Goal: Task Accomplishment & Management: Manage account settings

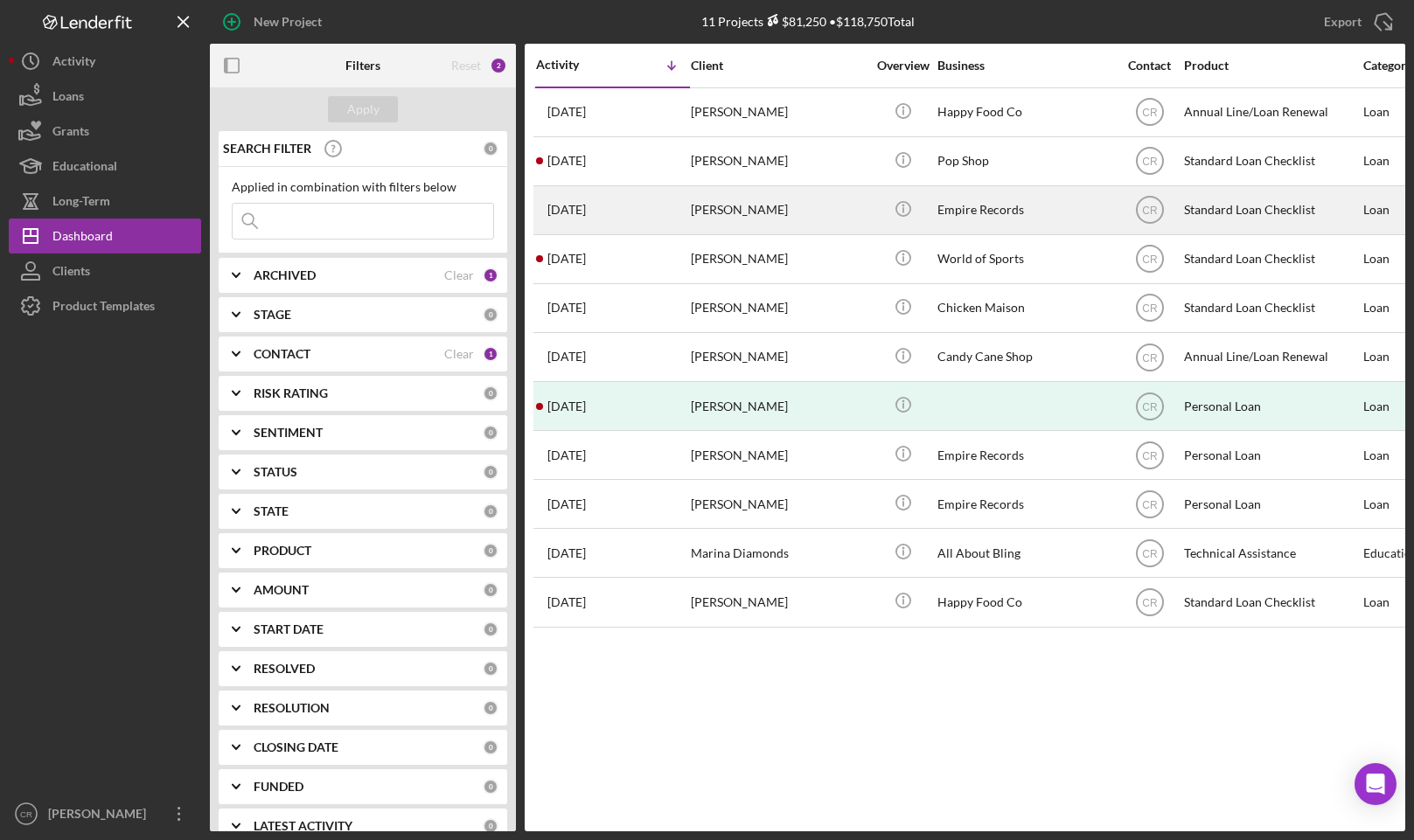
click at [741, 213] on div "Jake Test" at bounding box center [778, 210] width 175 height 46
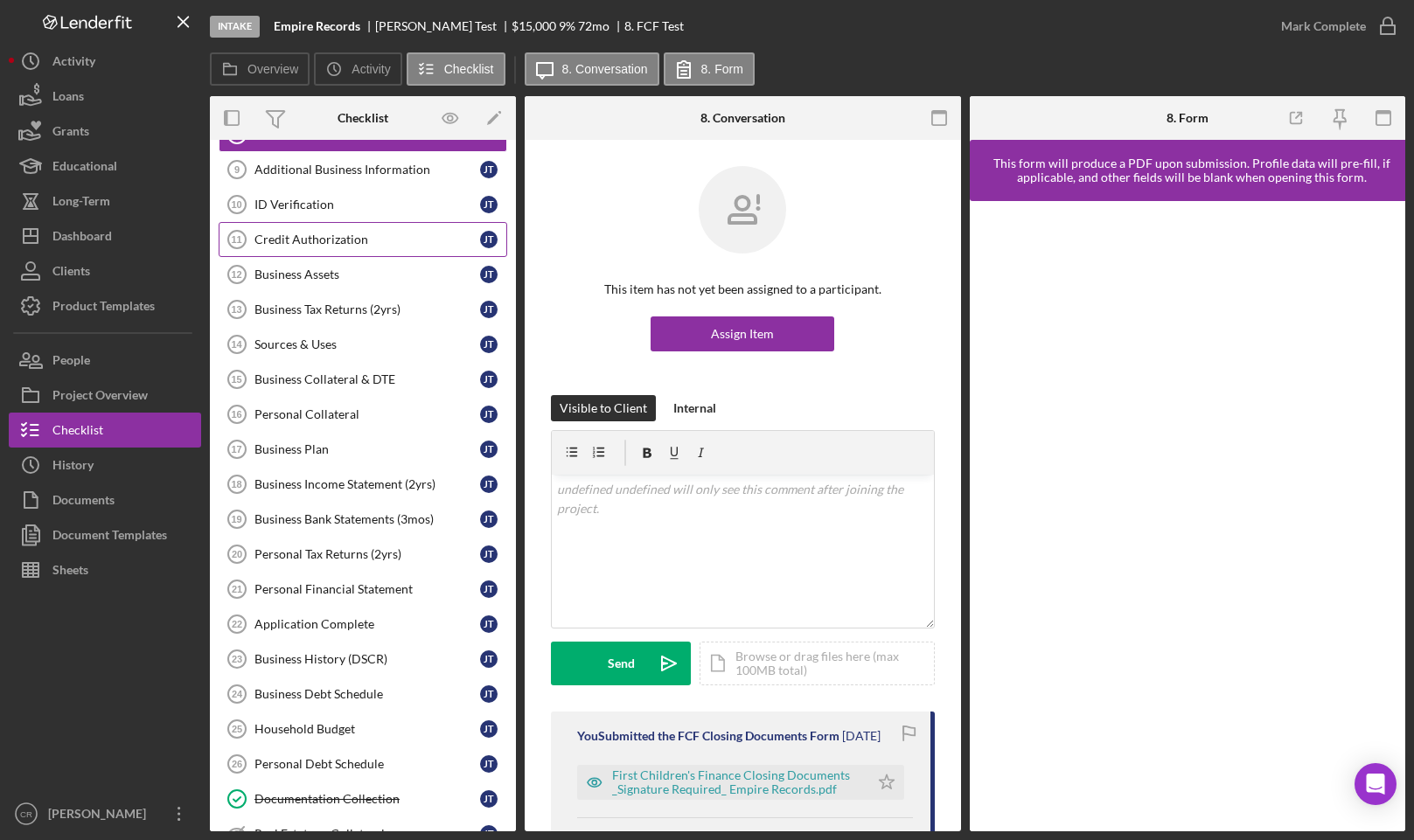
scroll to position [542, 0]
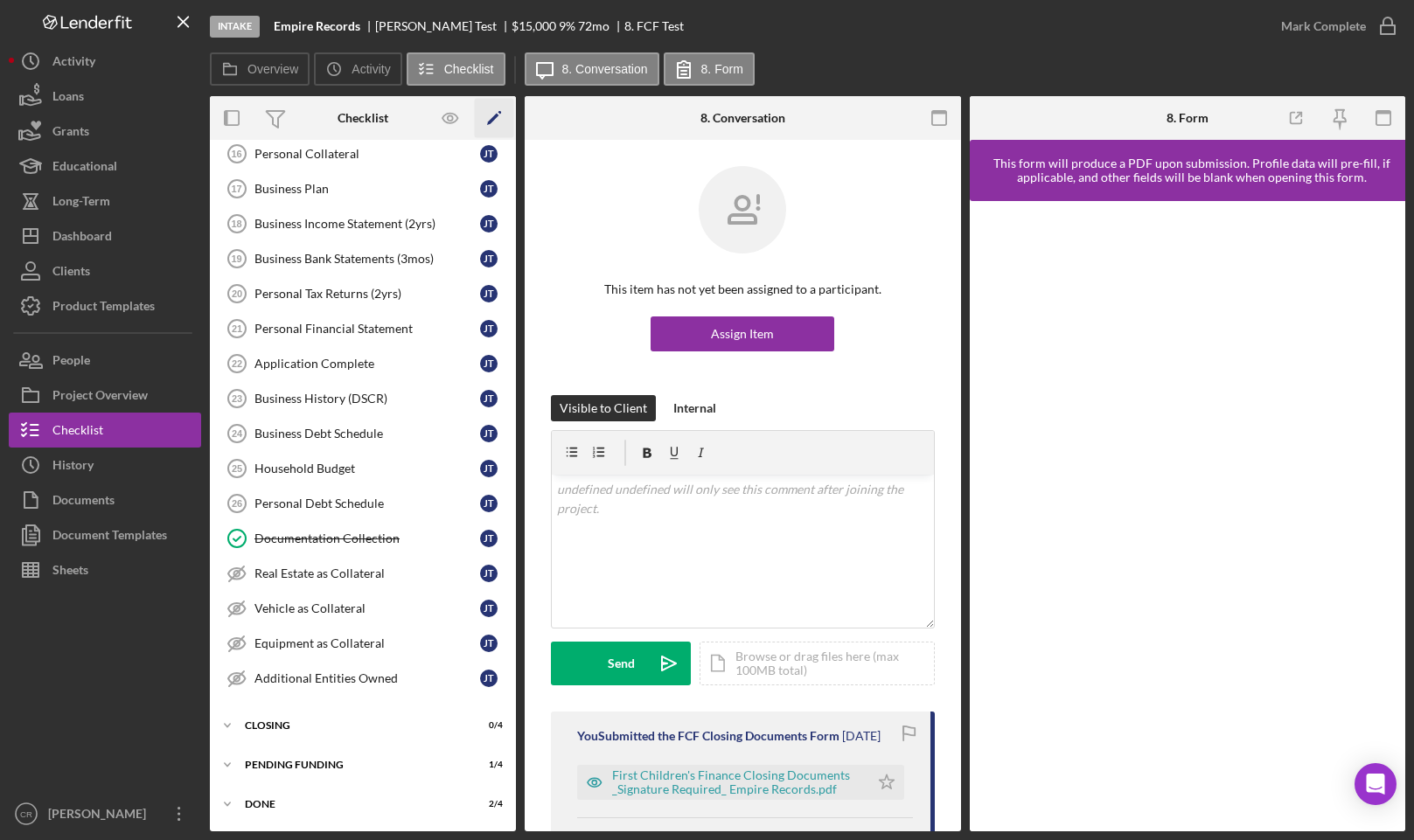
click at [503, 121] on icon "Icon/Edit" at bounding box center [494, 118] width 40 height 40
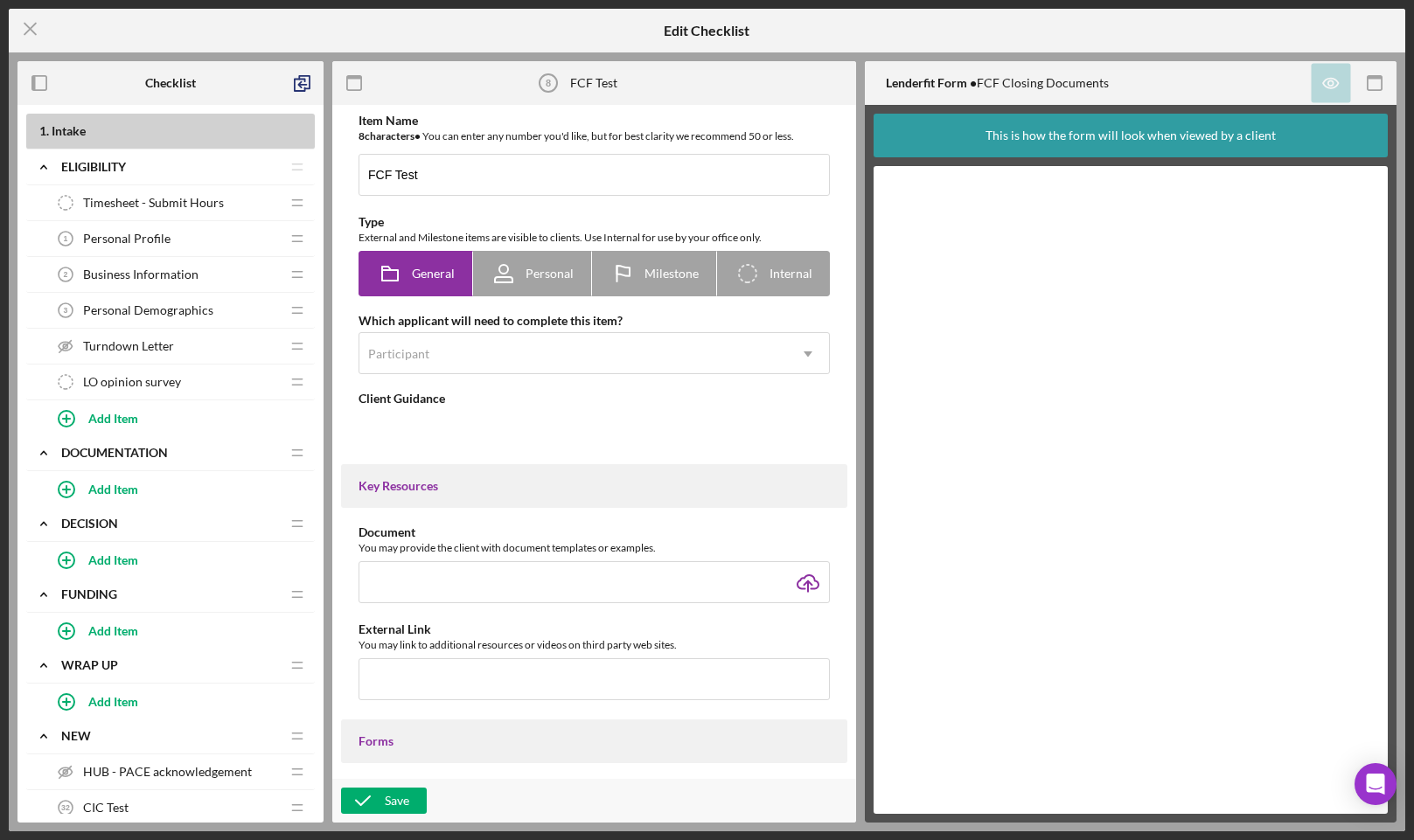
type textarea "<div>FCF Test</div>"
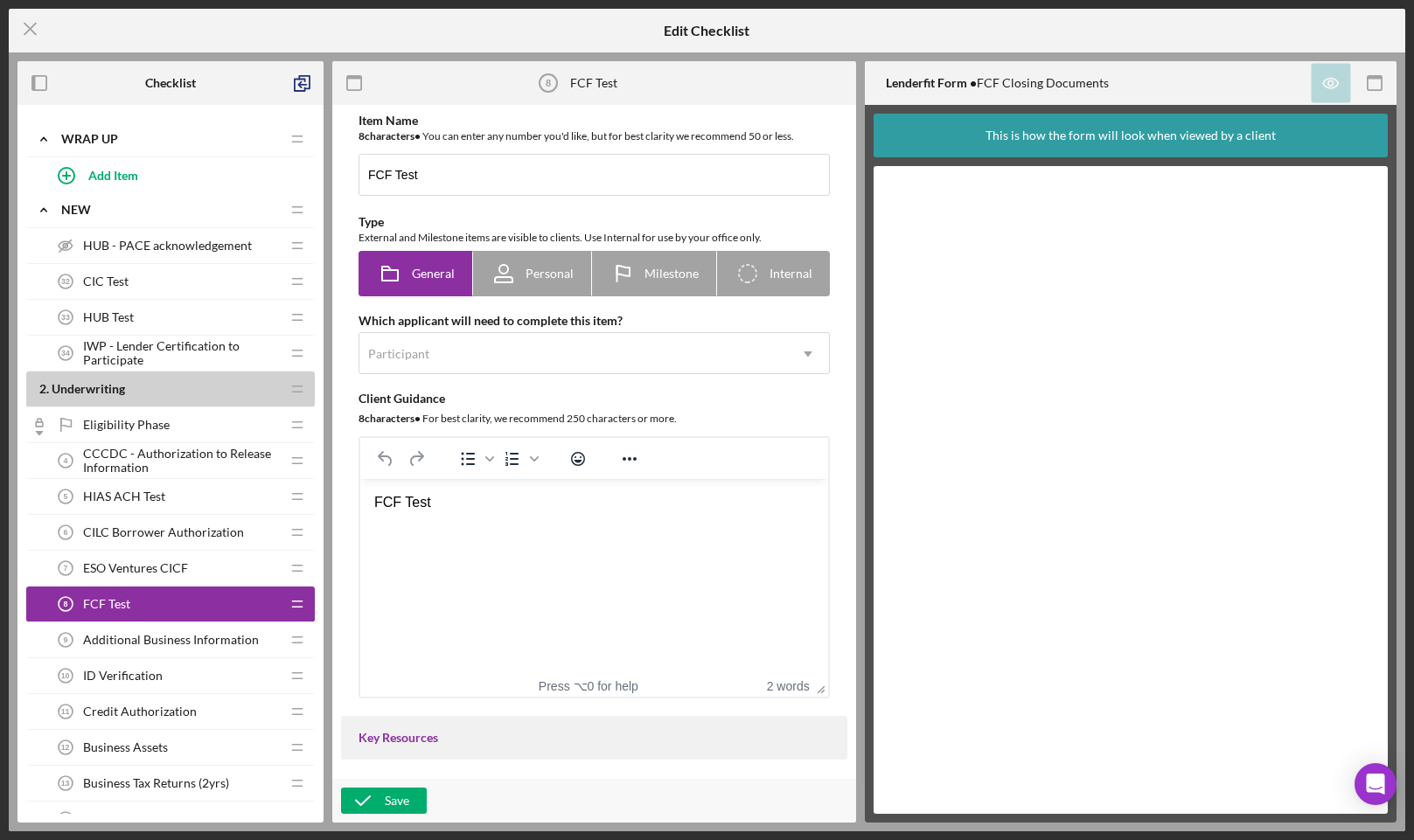
scroll to position [533, 0]
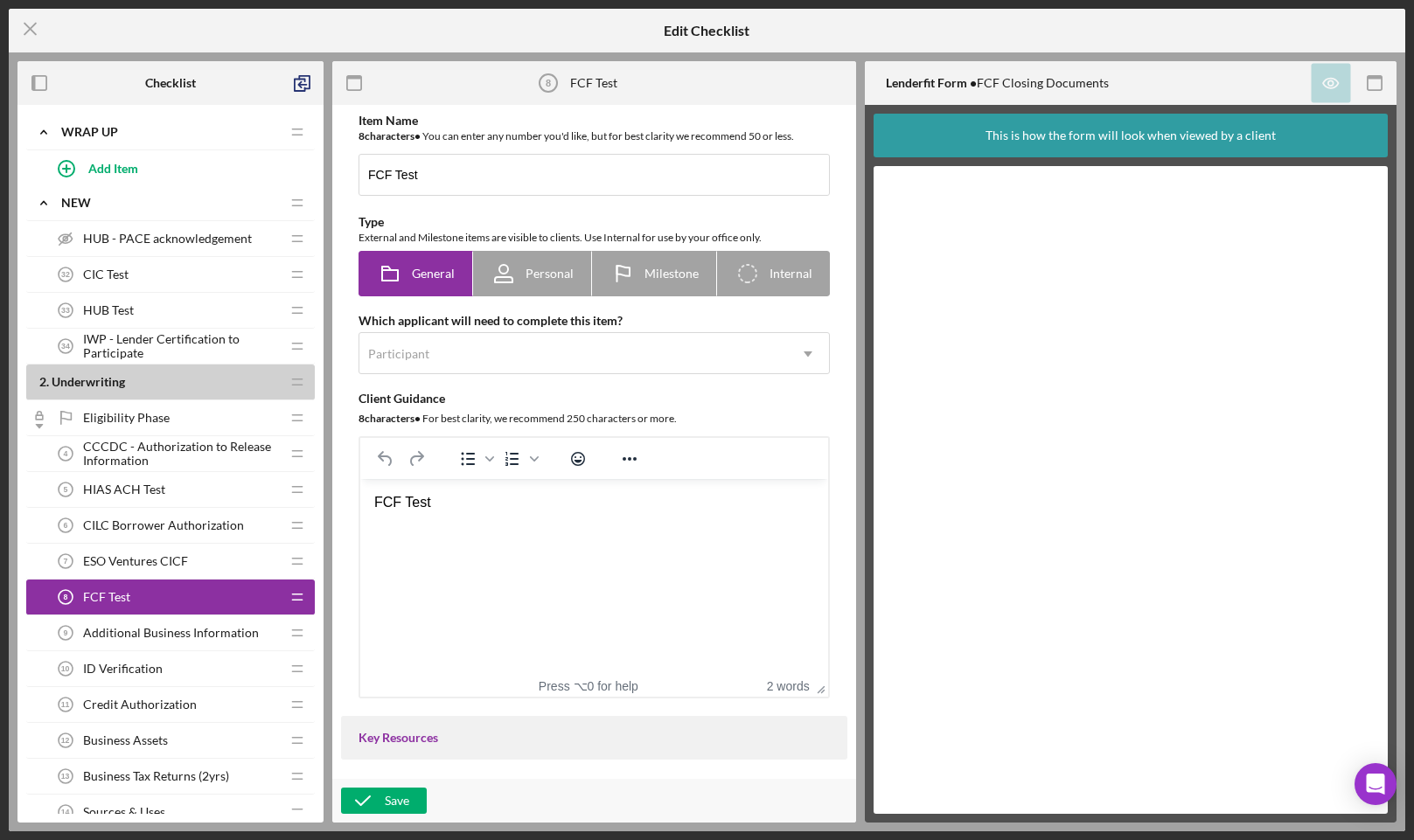
click at [187, 527] on span "CILC Borrower Authorization" at bounding box center [163, 524] width 161 height 14
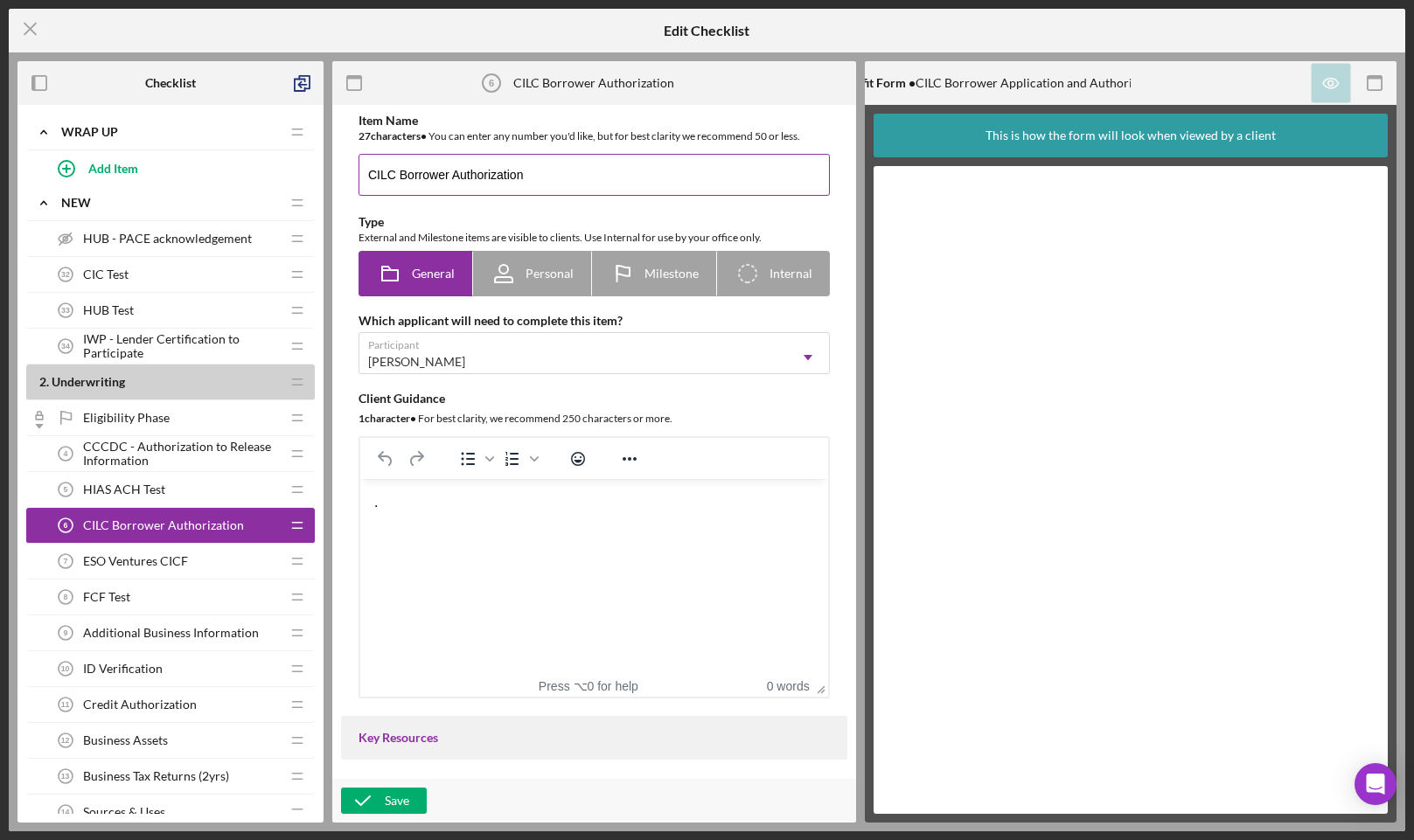
drag, startPoint x: 570, startPoint y: 175, endPoint x: 400, endPoint y: 181, distance: 170.1
click at [400, 181] on input "CILC Borrower Authorization" at bounding box center [594, 175] width 471 height 42
type input "CILC Test"
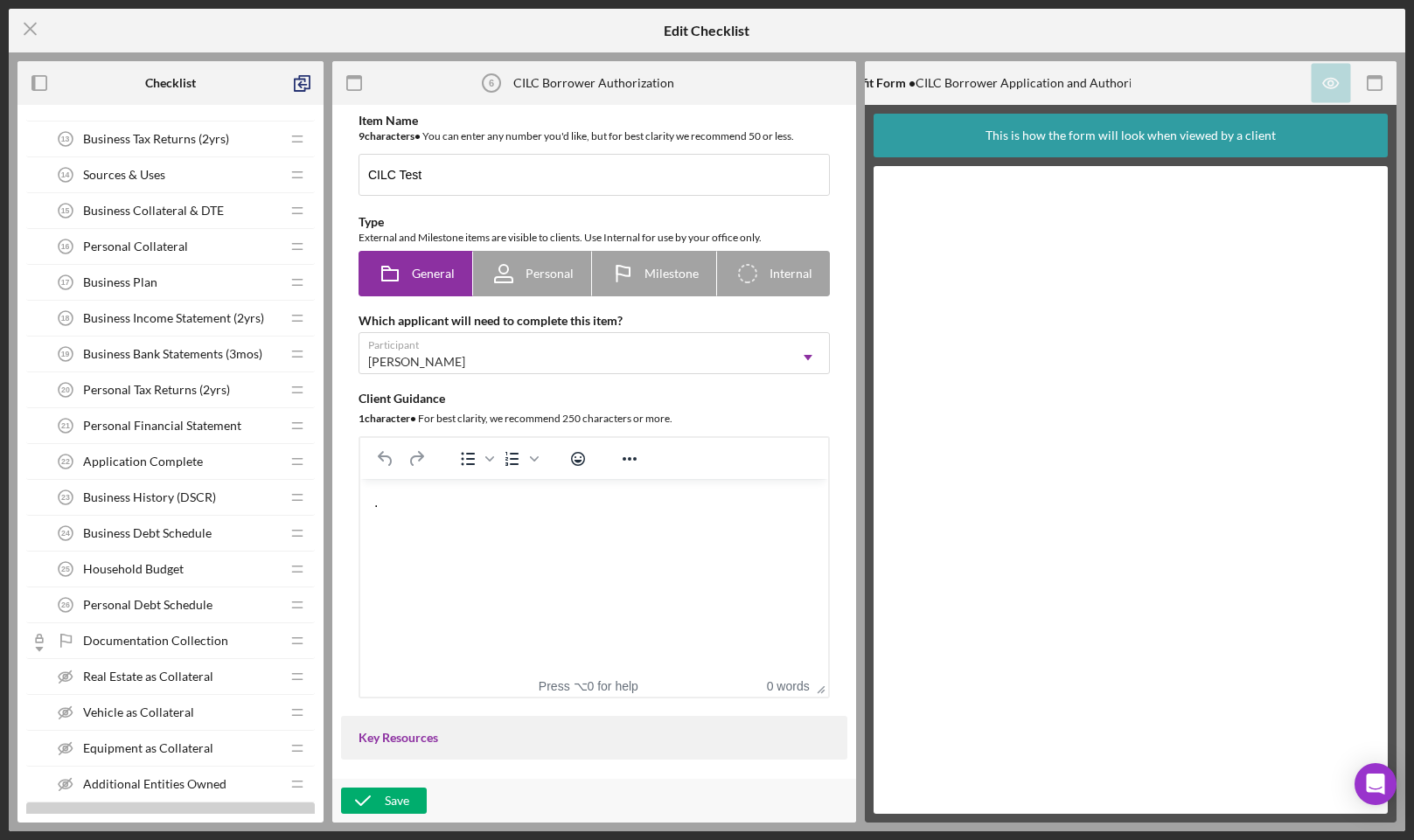
scroll to position [1810, 0]
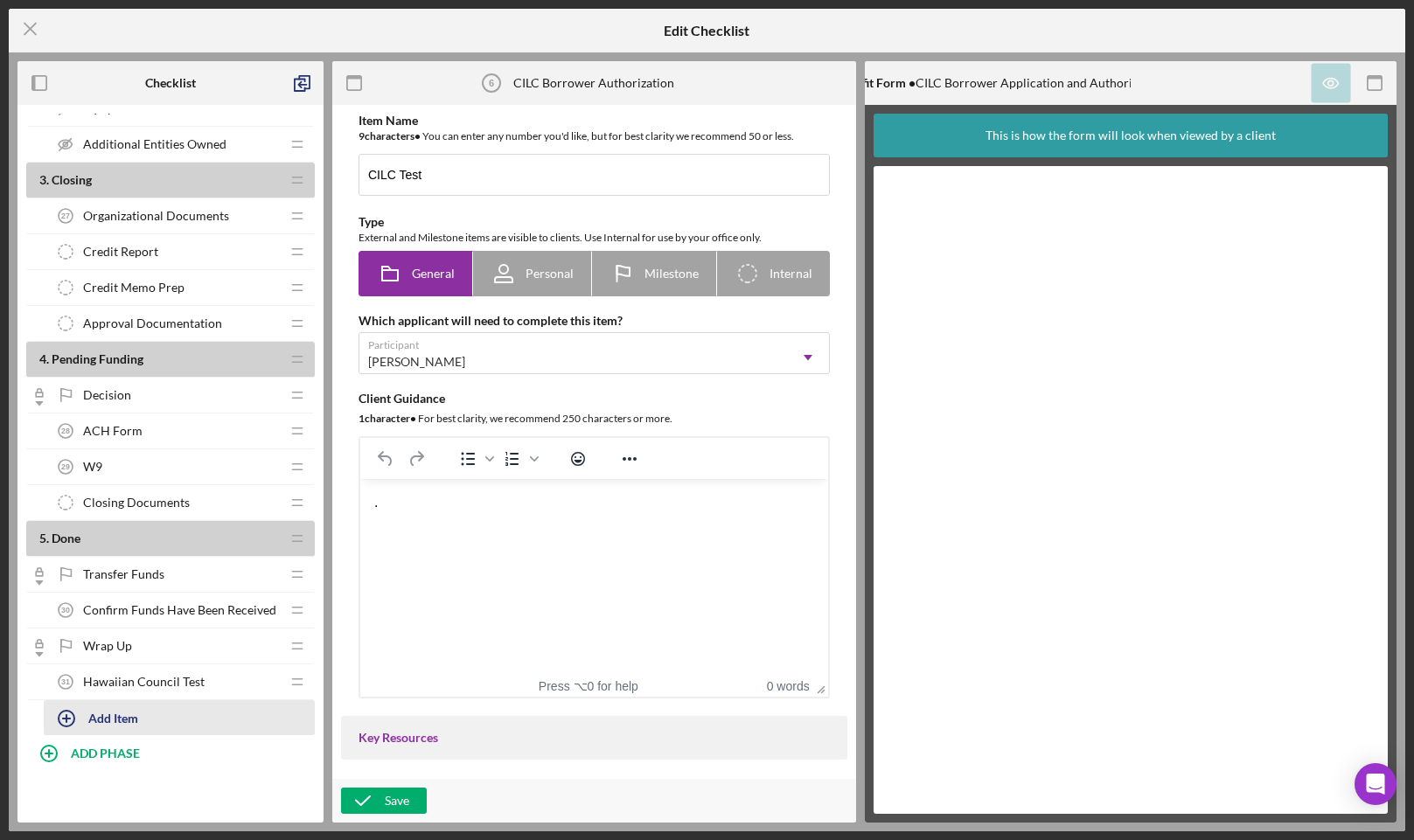
click at [128, 721] on div "Add Item" at bounding box center [113, 718] width 50 height 33
type input "CILC Income Verification"
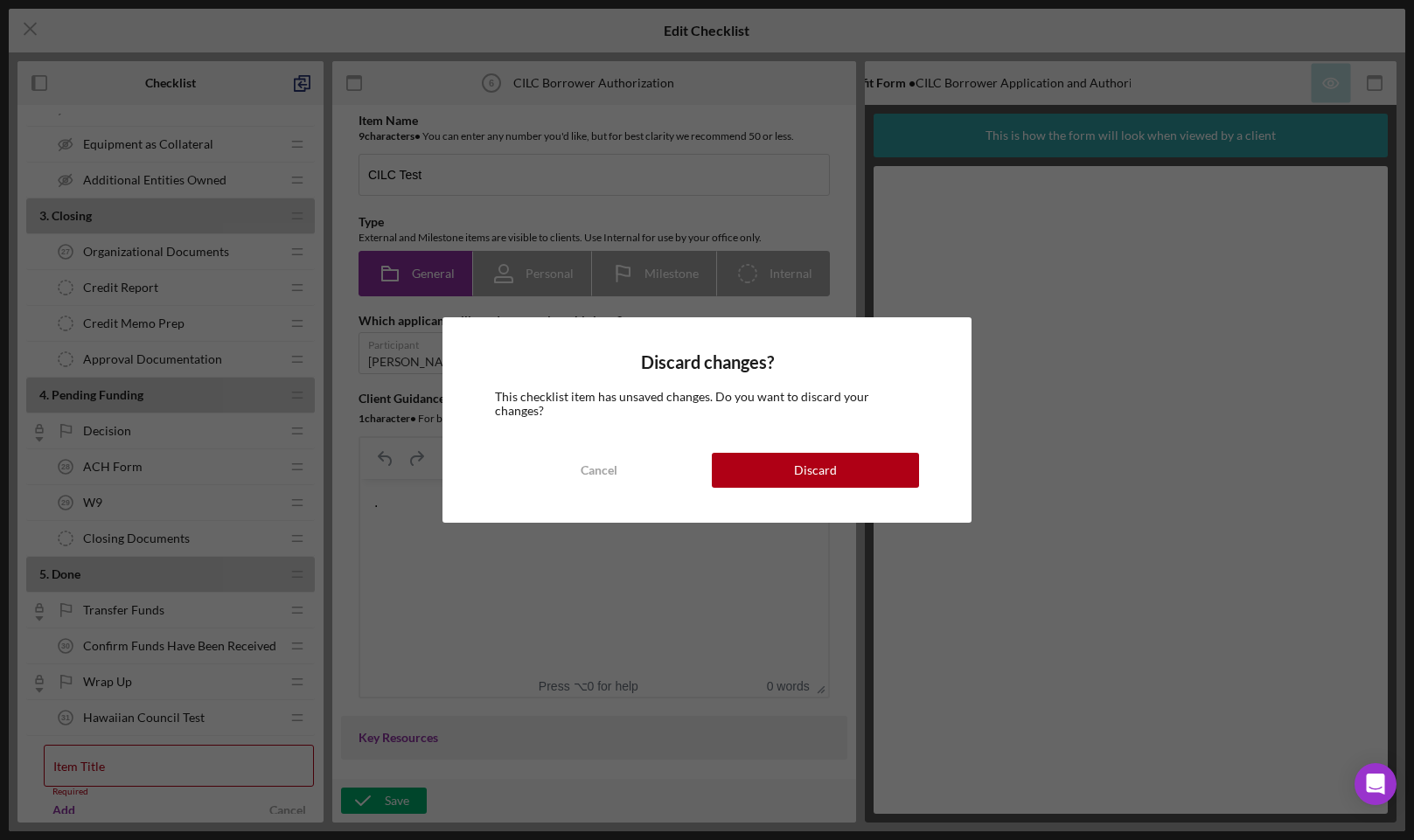
scroll to position [1846, 0]
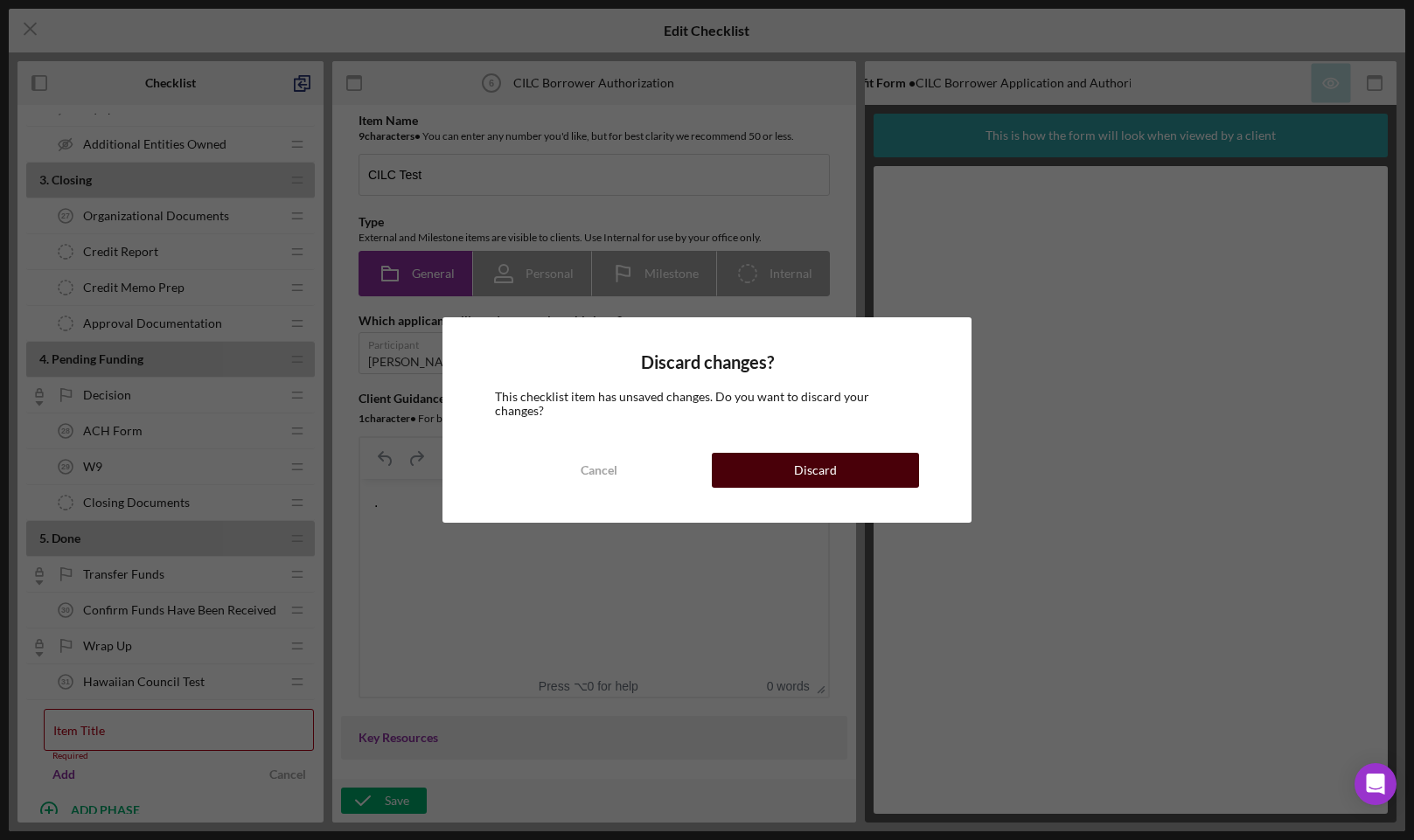
click at [812, 462] on div "Discard" at bounding box center [815, 470] width 43 height 35
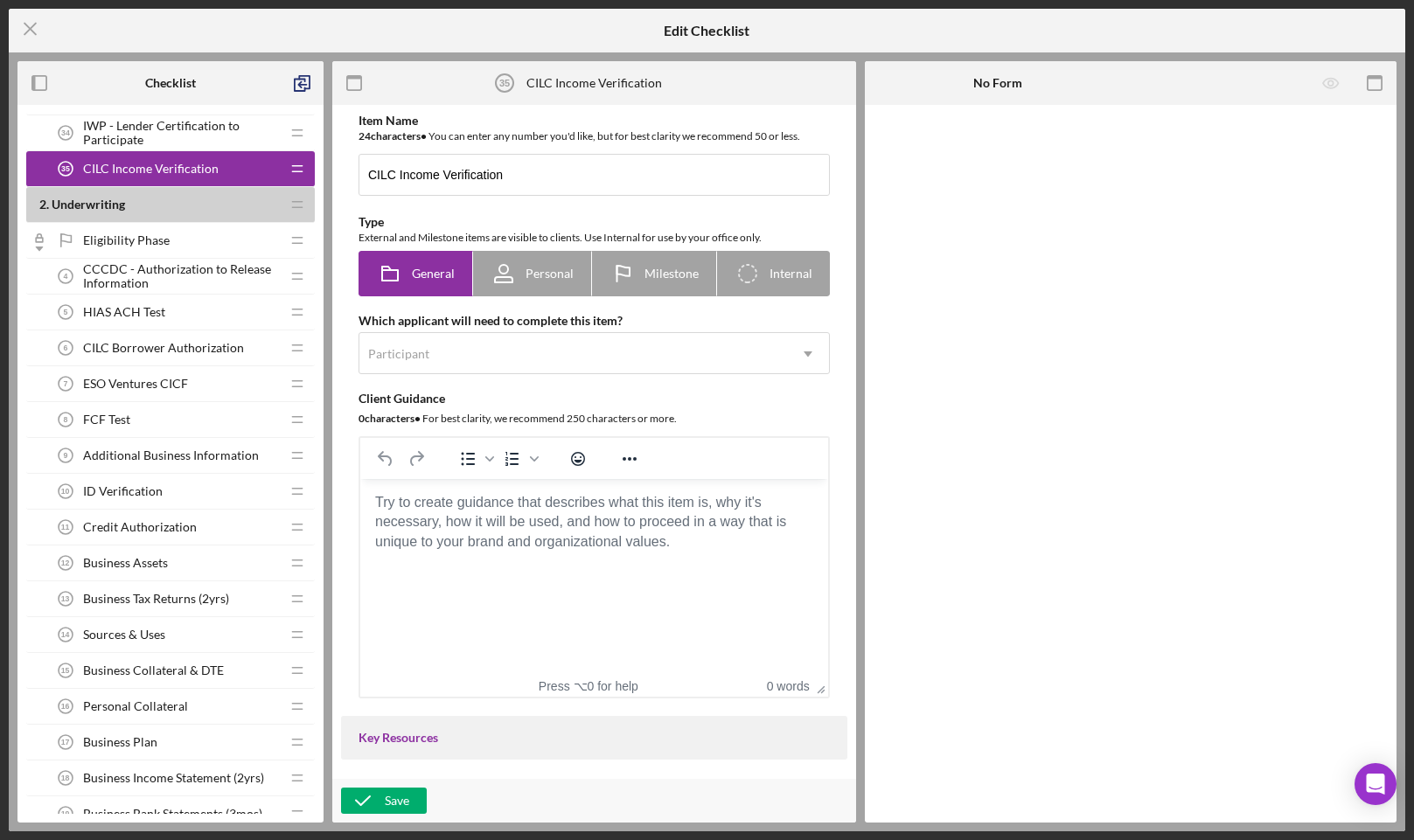
scroll to position [251, 0]
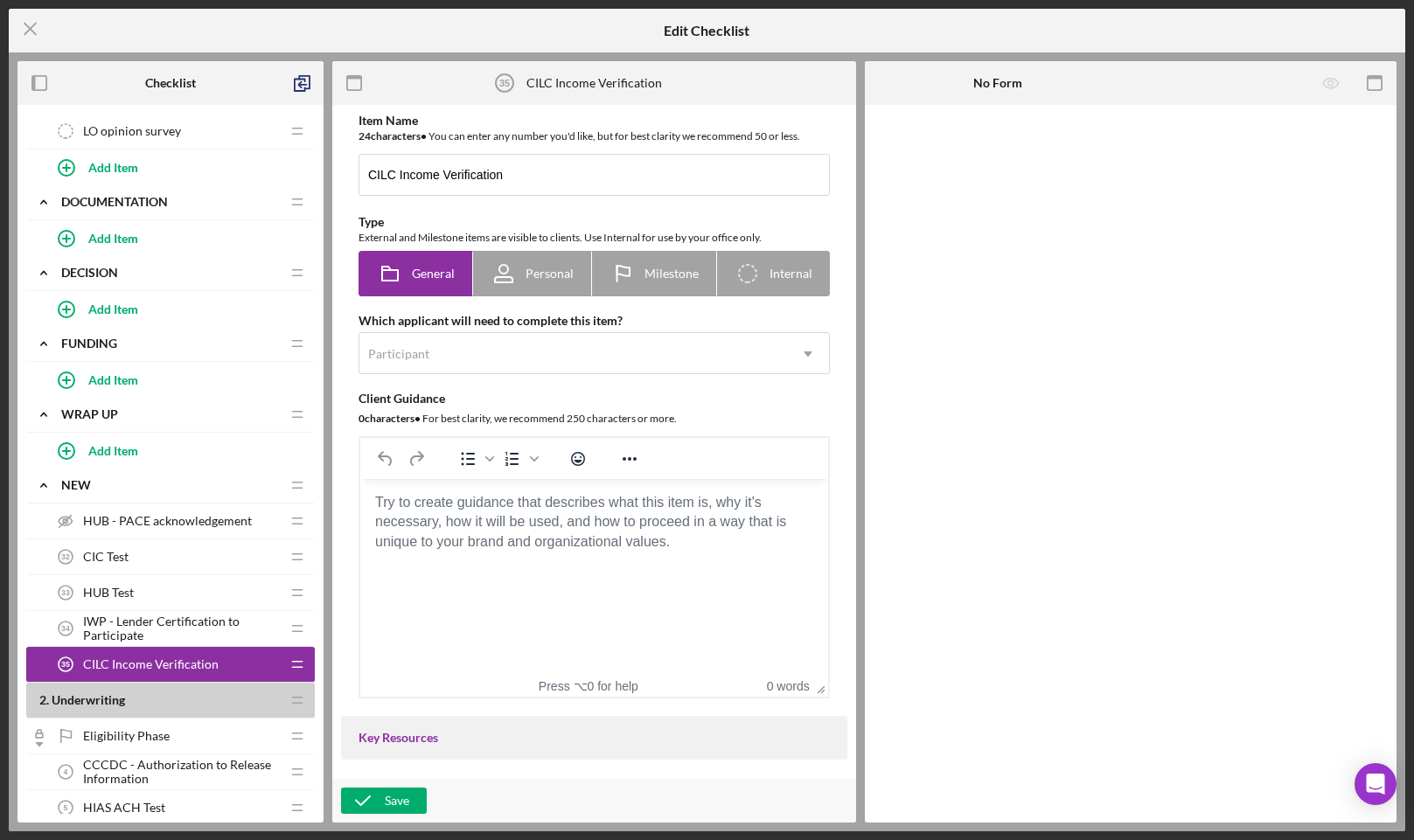
click at [185, 663] on span "CILC Income Verification" at bounding box center [150, 663] width 135 height 14
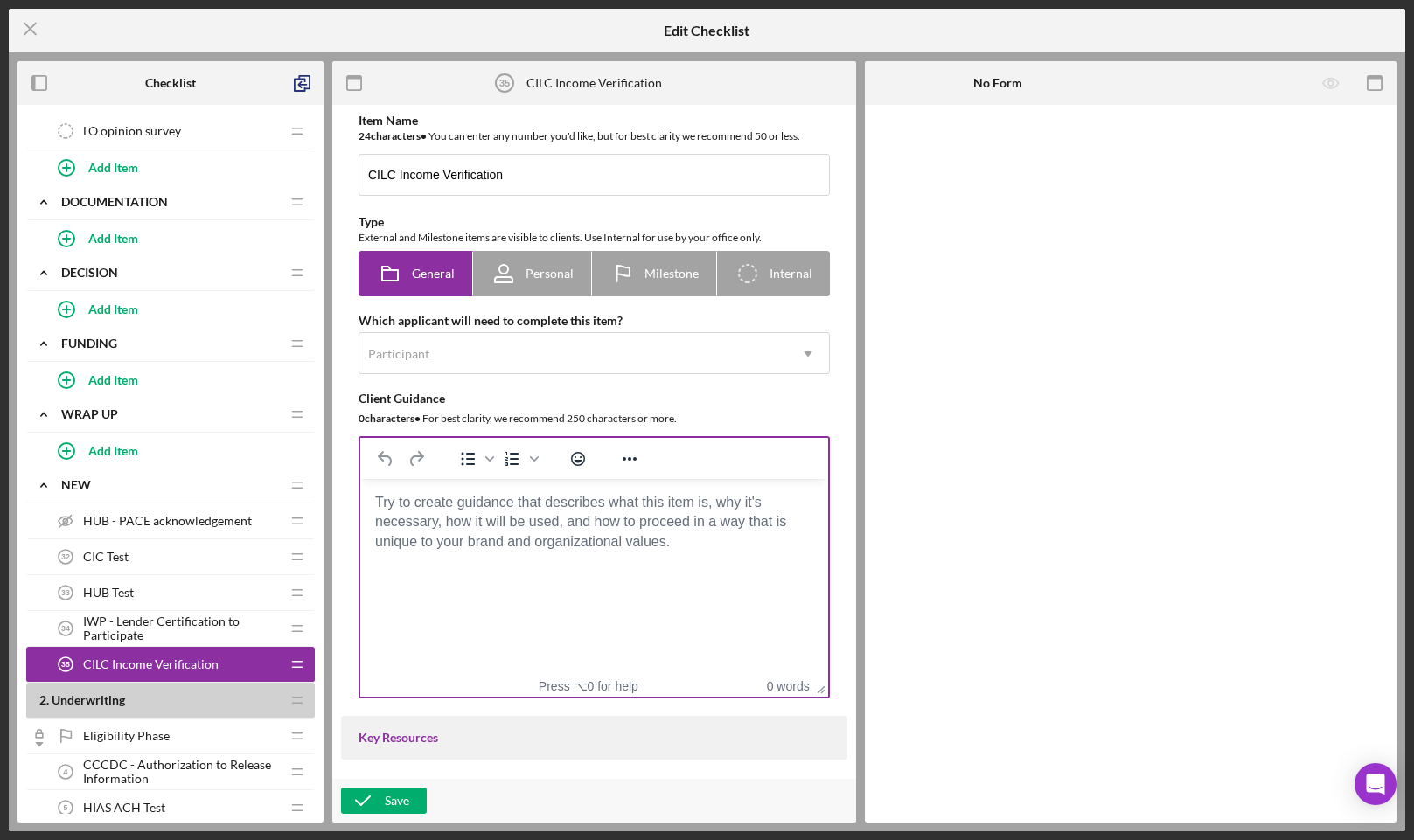
click at [534, 512] on body "Rich Text Area. Press ALT-0 for help." at bounding box center [595, 502] width 440 height 19
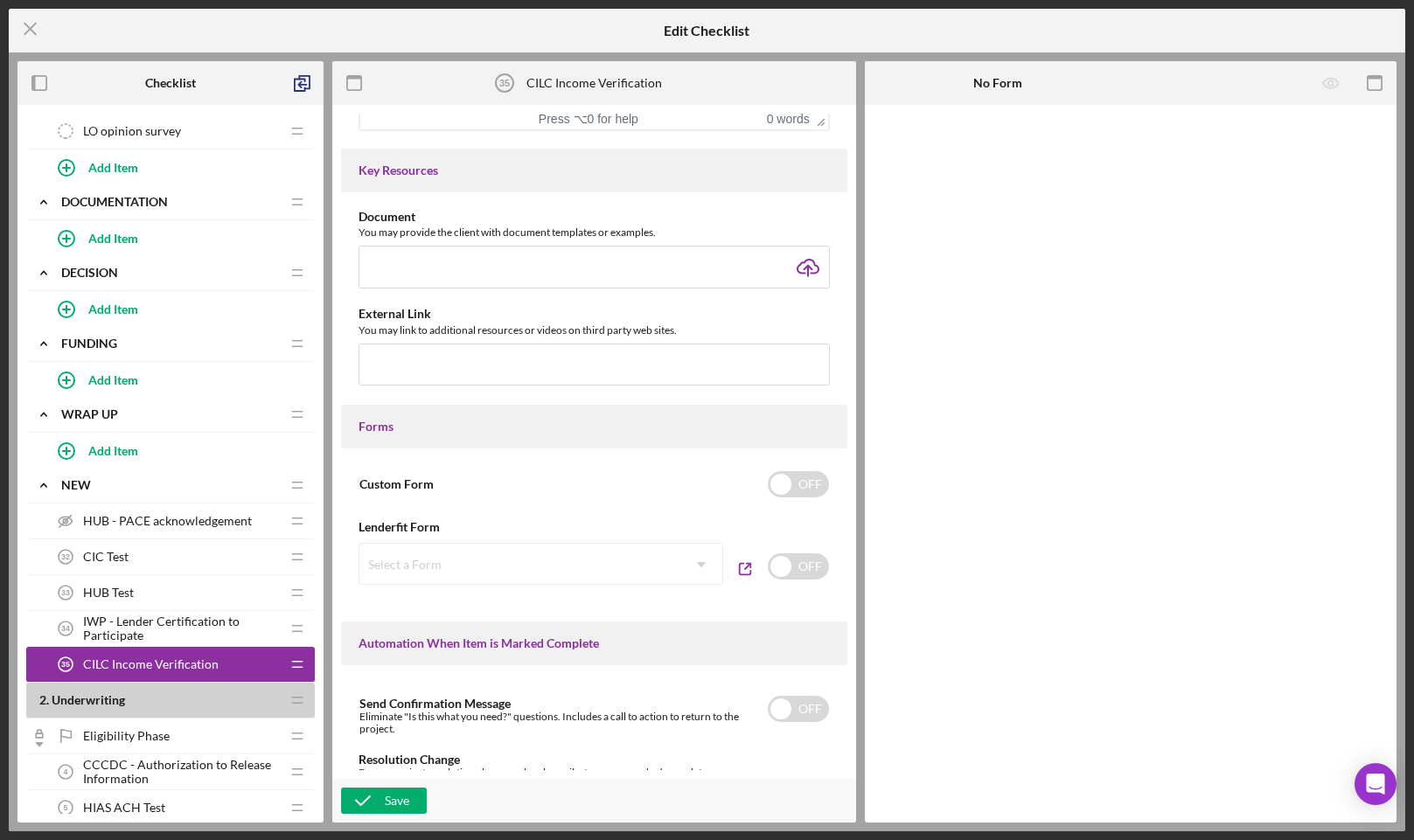
scroll to position [570, 0]
click at [793, 570] on input "checkbox" at bounding box center [798, 563] width 61 height 26
checkbox input "true"
click at [568, 579] on div "Select a Form" at bounding box center [519, 562] width 321 height 40
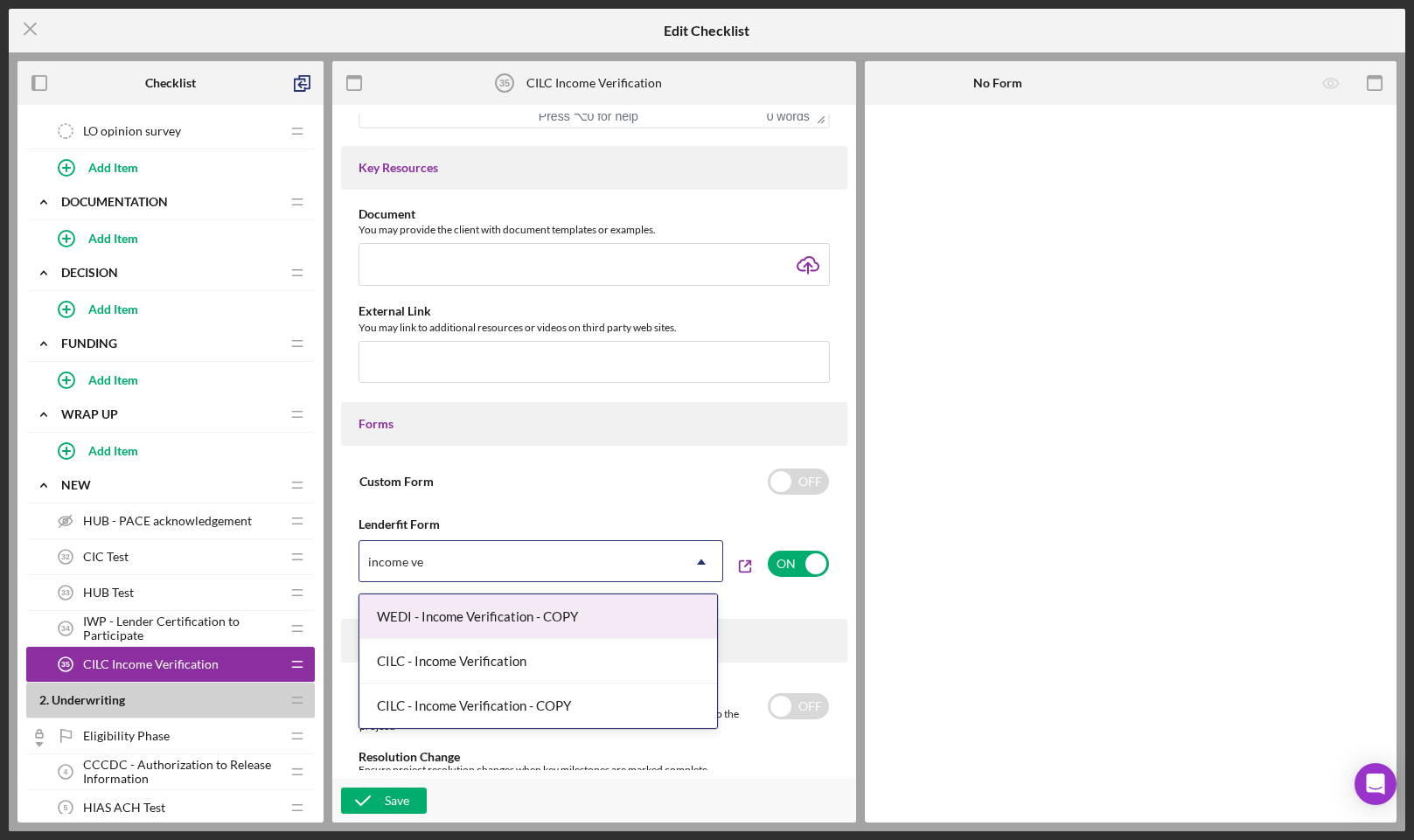
type input "income ver"
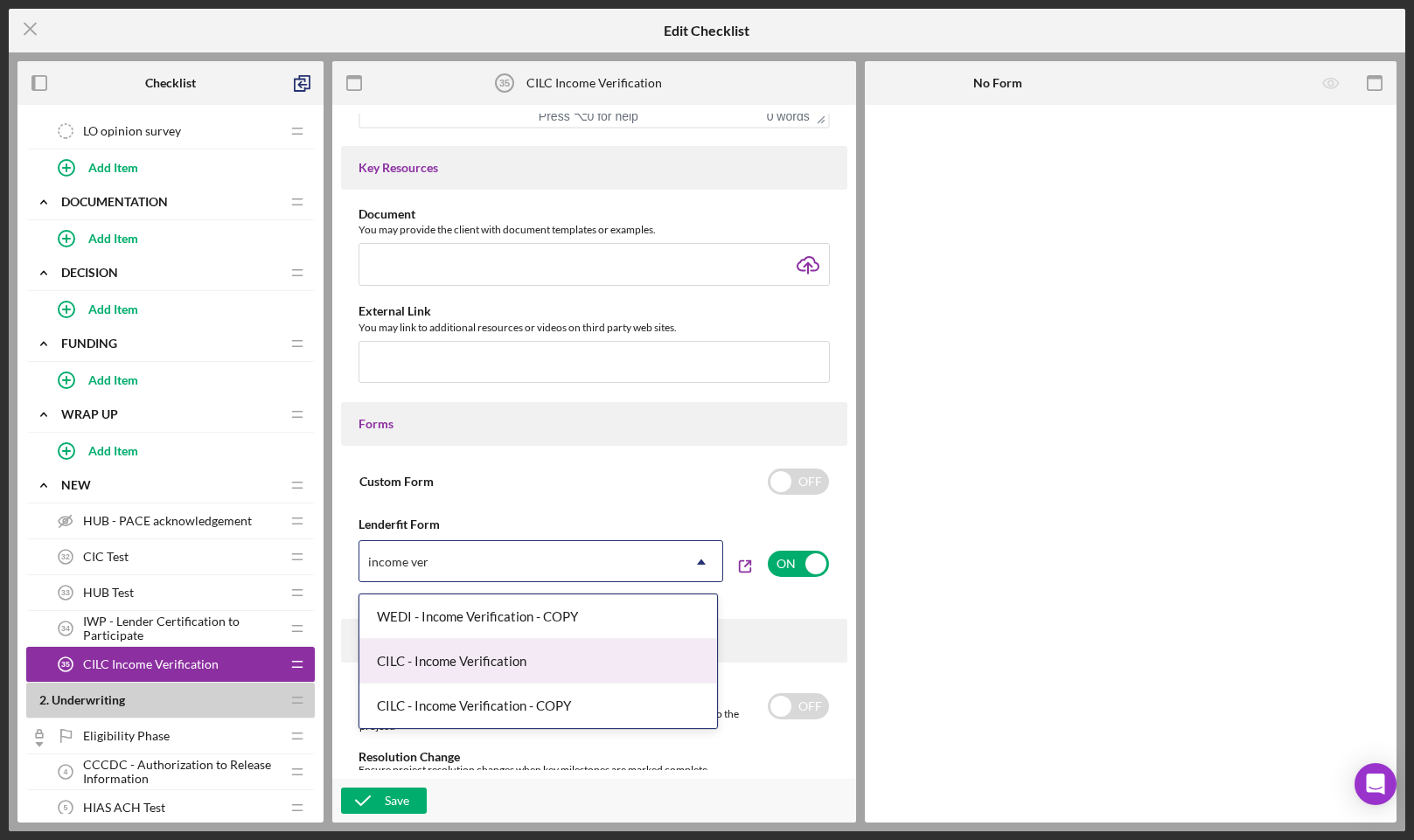
click at [503, 661] on div "CILC - Income Verification" at bounding box center [538, 661] width 357 height 44
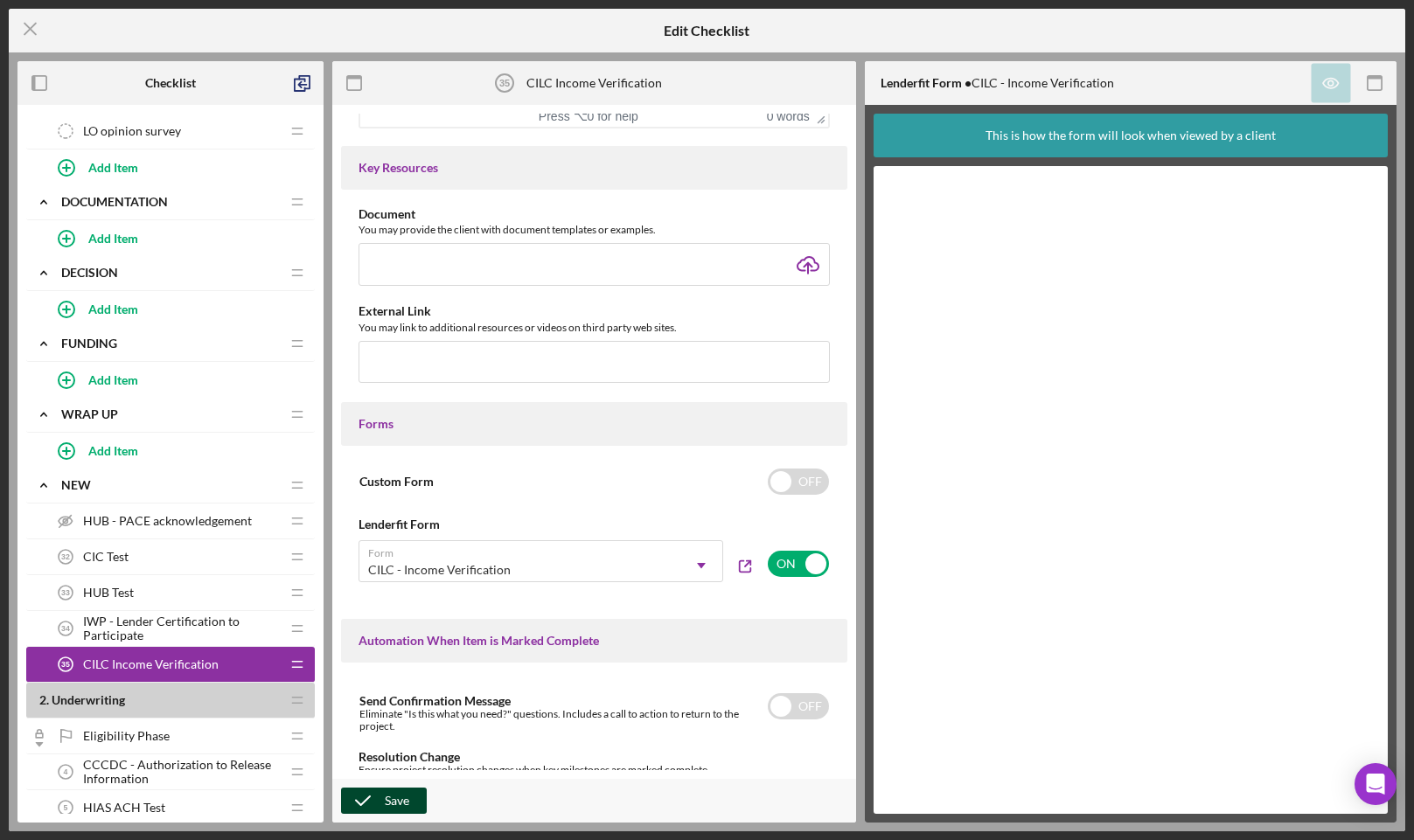
click at [387, 799] on div "Save" at bounding box center [397, 800] width 25 height 26
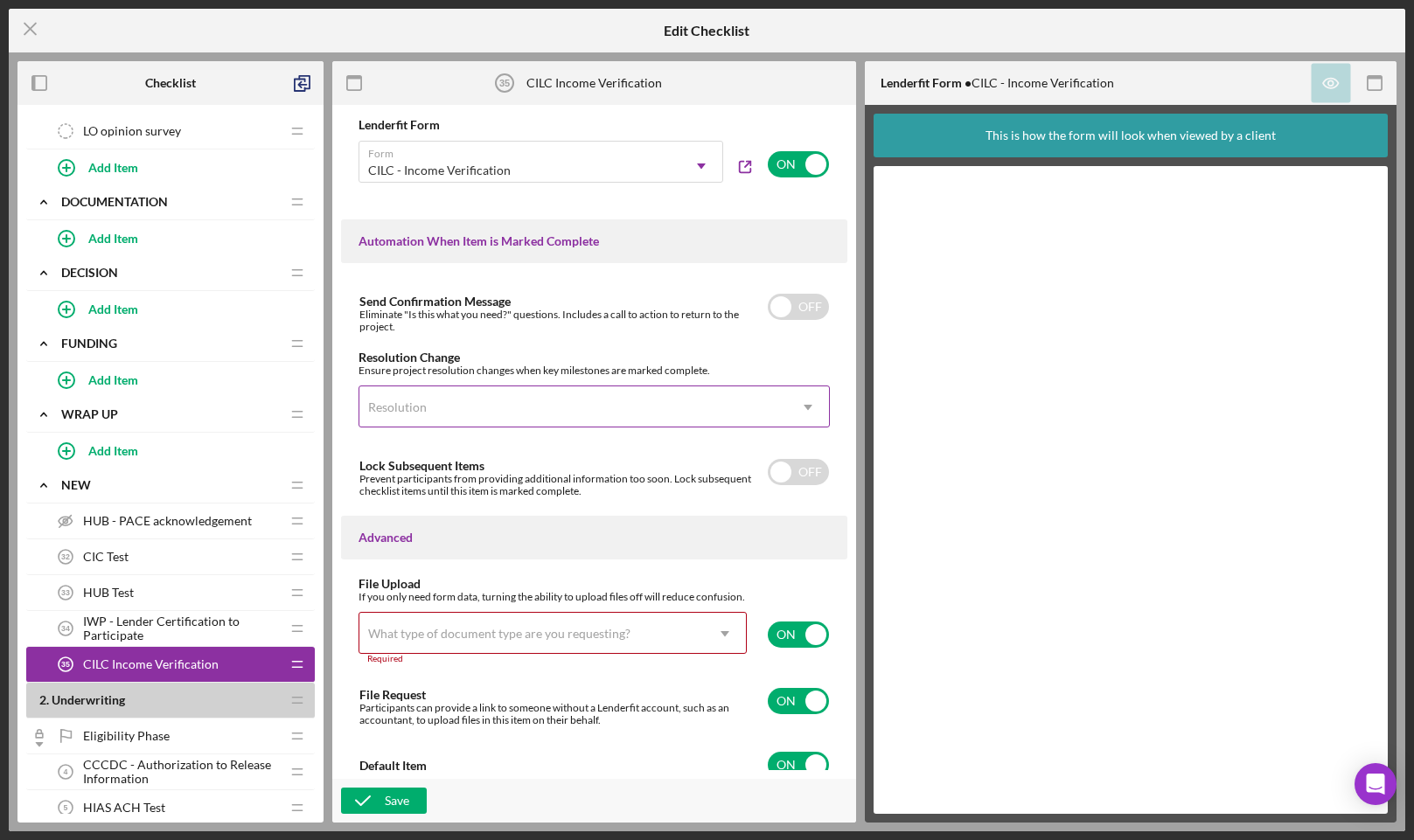
scroll to position [1002, 0]
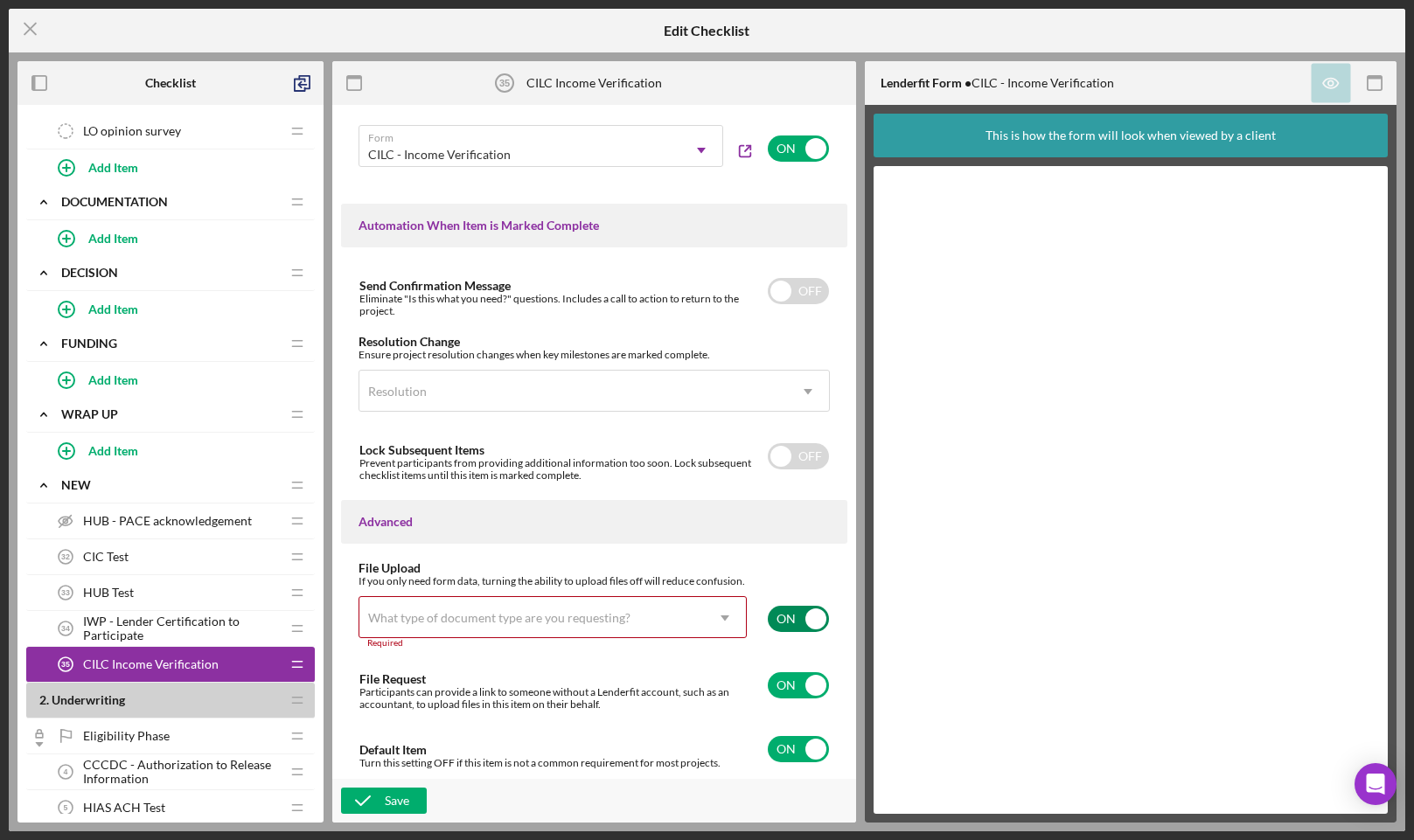
click at [797, 624] on input "checkbox" at bounding box center [798, 618] width 61 height 26
checkbox input "false"
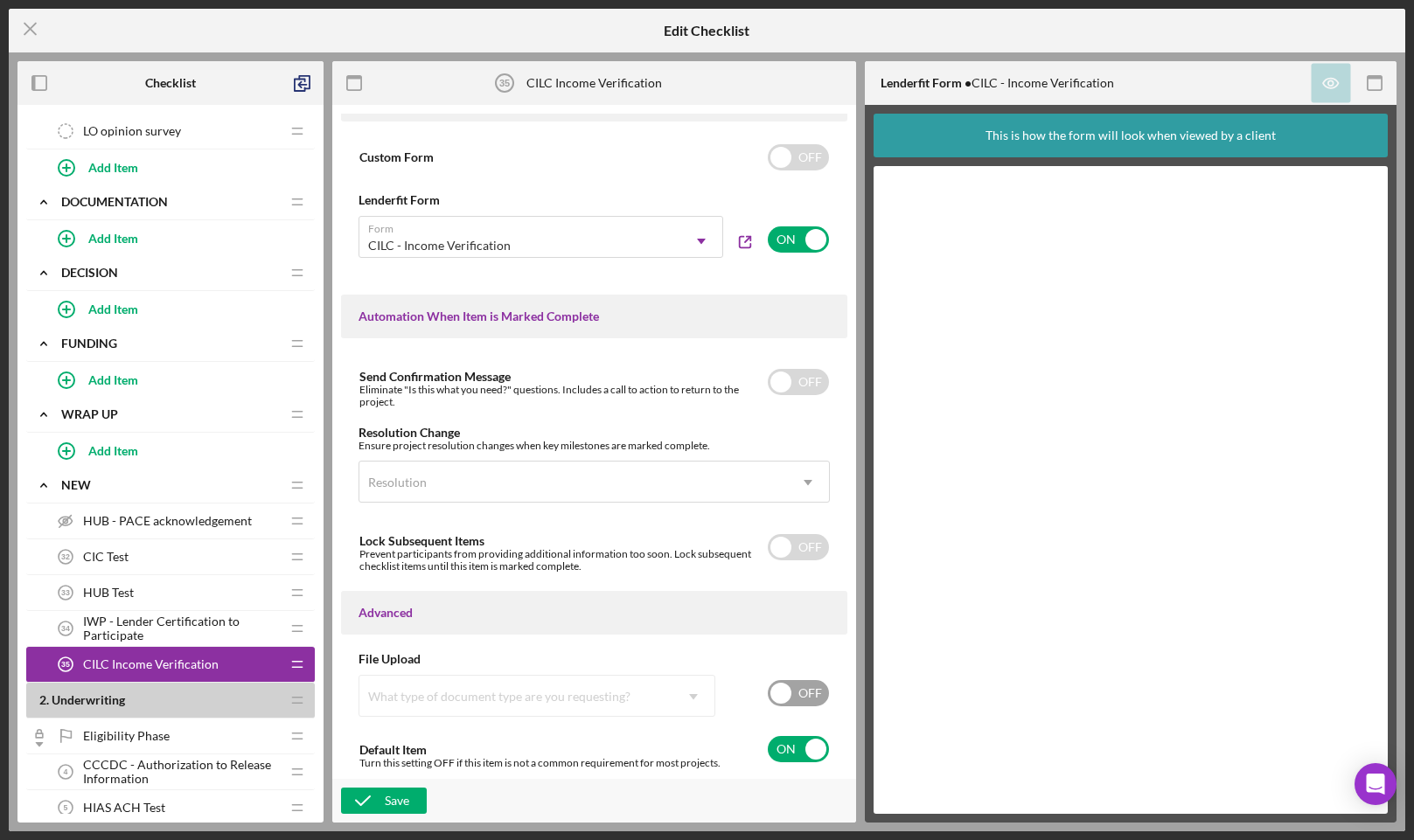
scroll to position [899, 0]
click at [377, 792] on icon "button" at bounding box center [362, 800] width 43 height 43
click at [29, 24] on icon "Icon/Menu Close" at bounding box center [29, 29] width 43 height 43
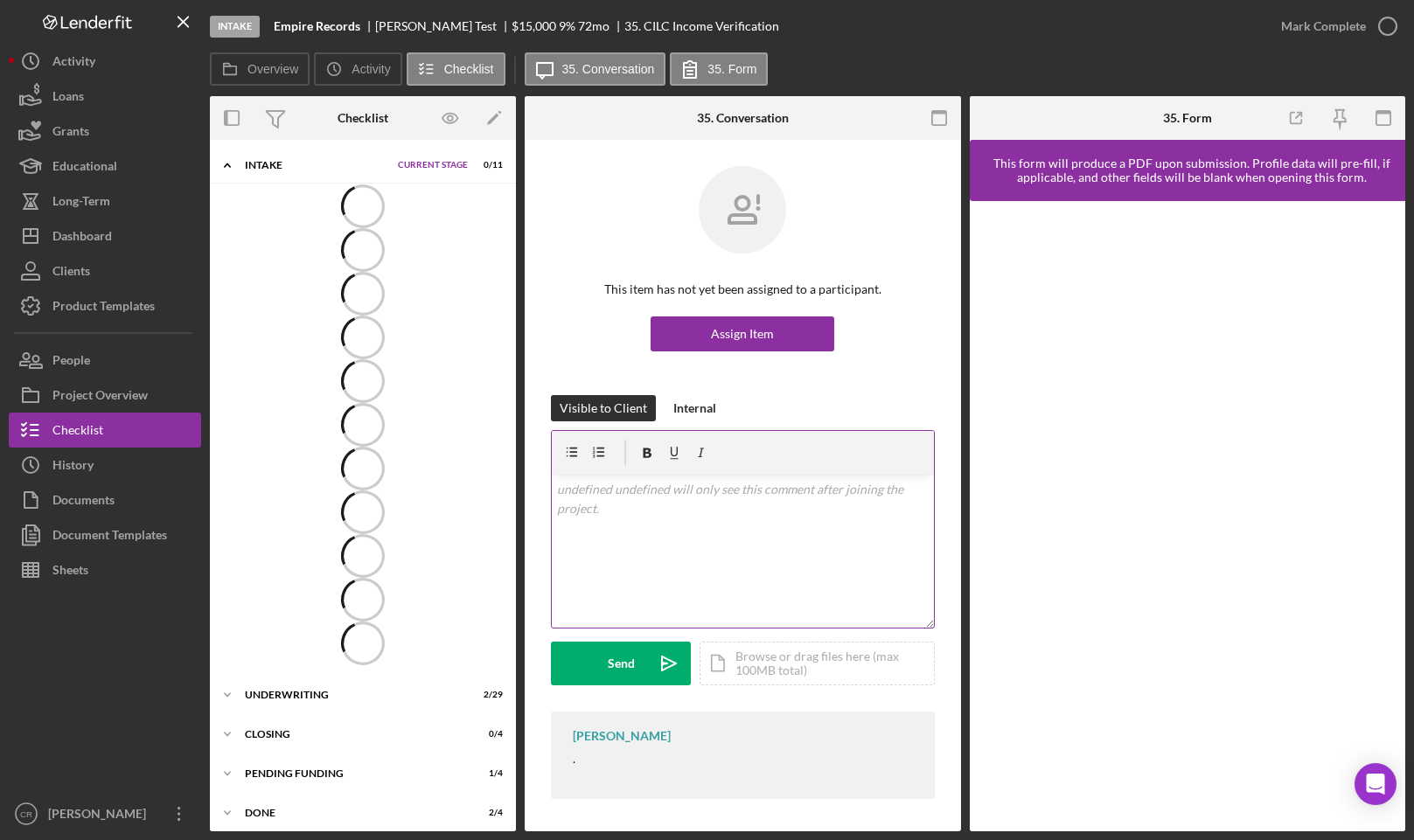
scroll to position [3, 0]
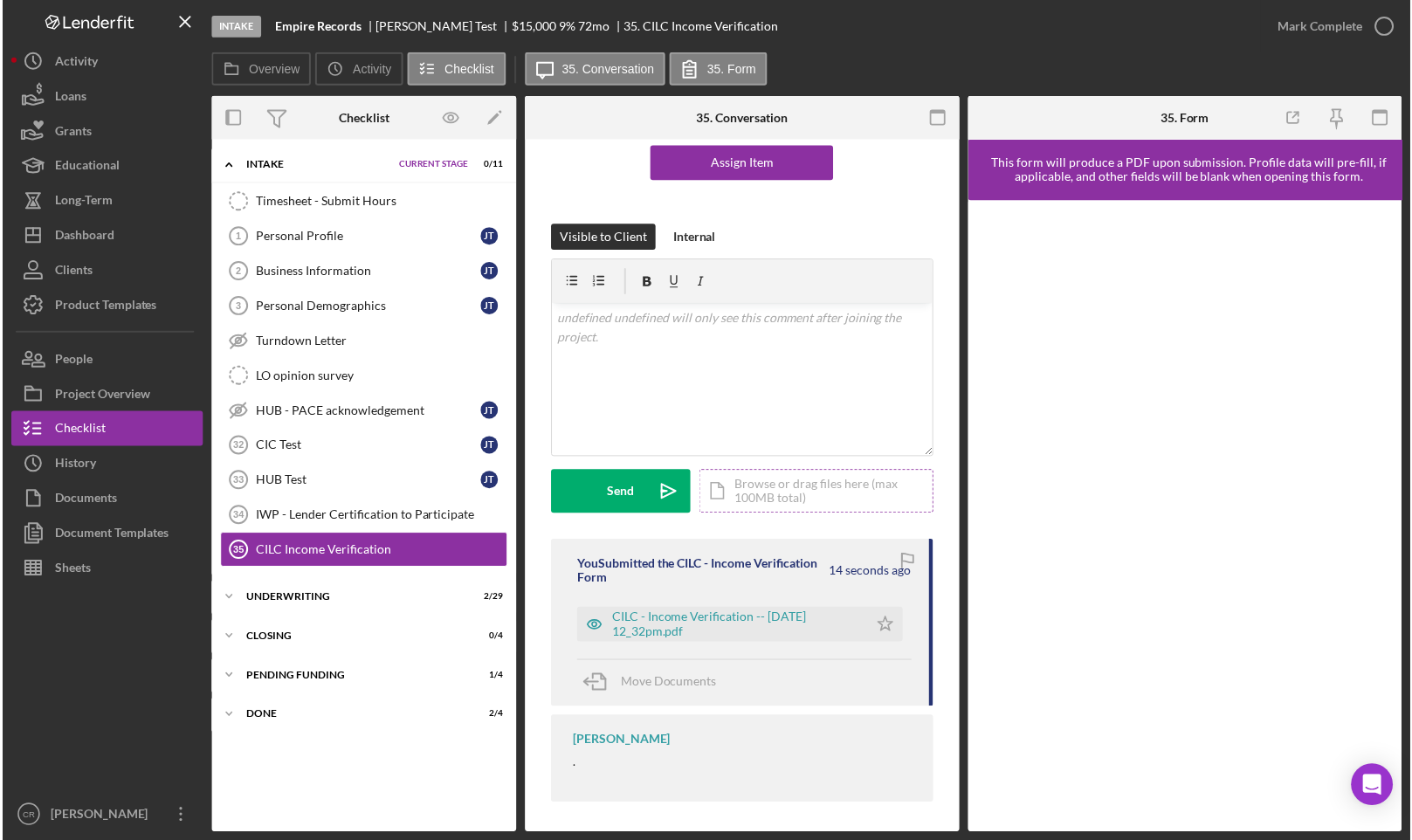
scroll to position [175, 0]
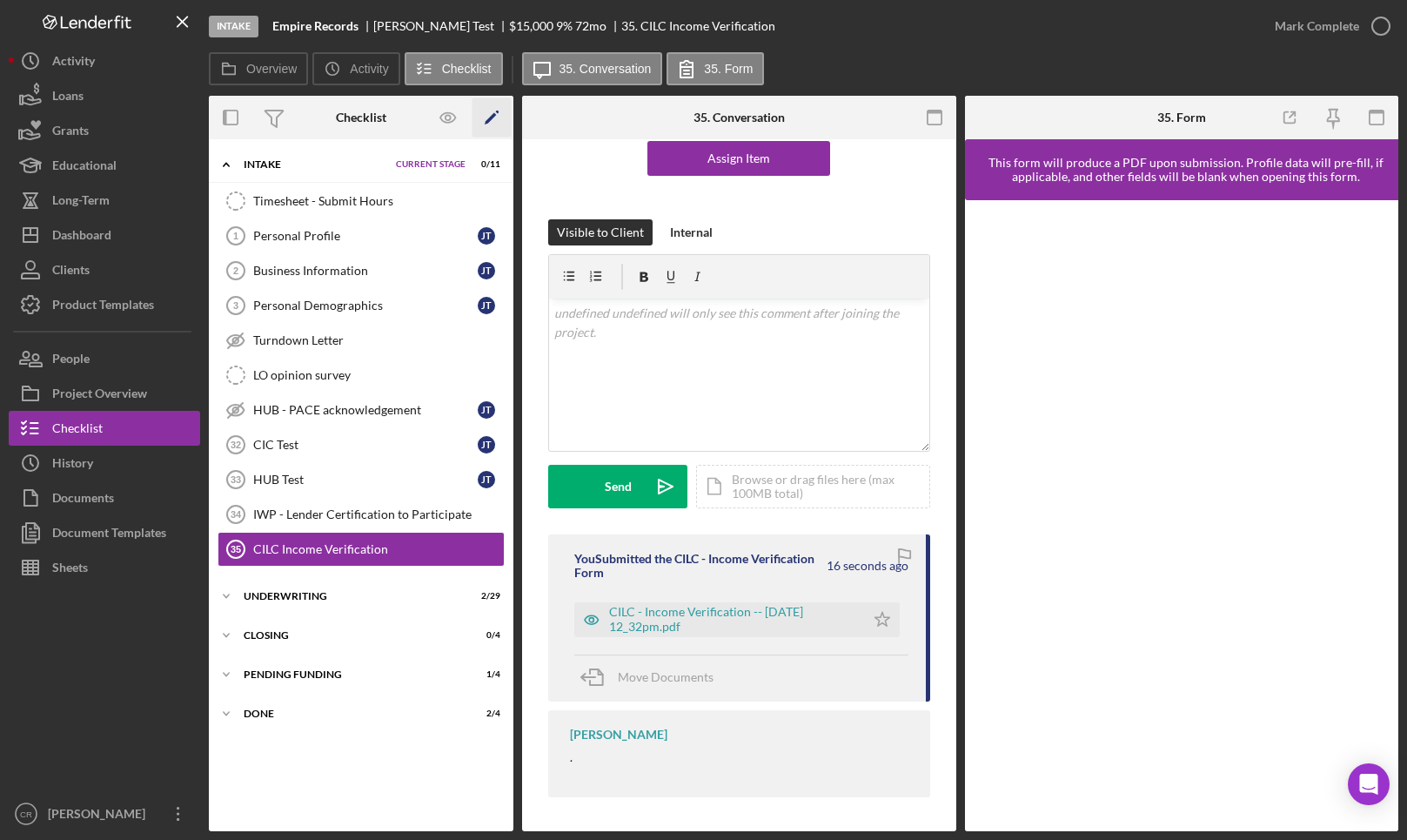
click at [479, 122] on icon "Icon/Edit" at bounding box center [492, 117] width 39 height 39
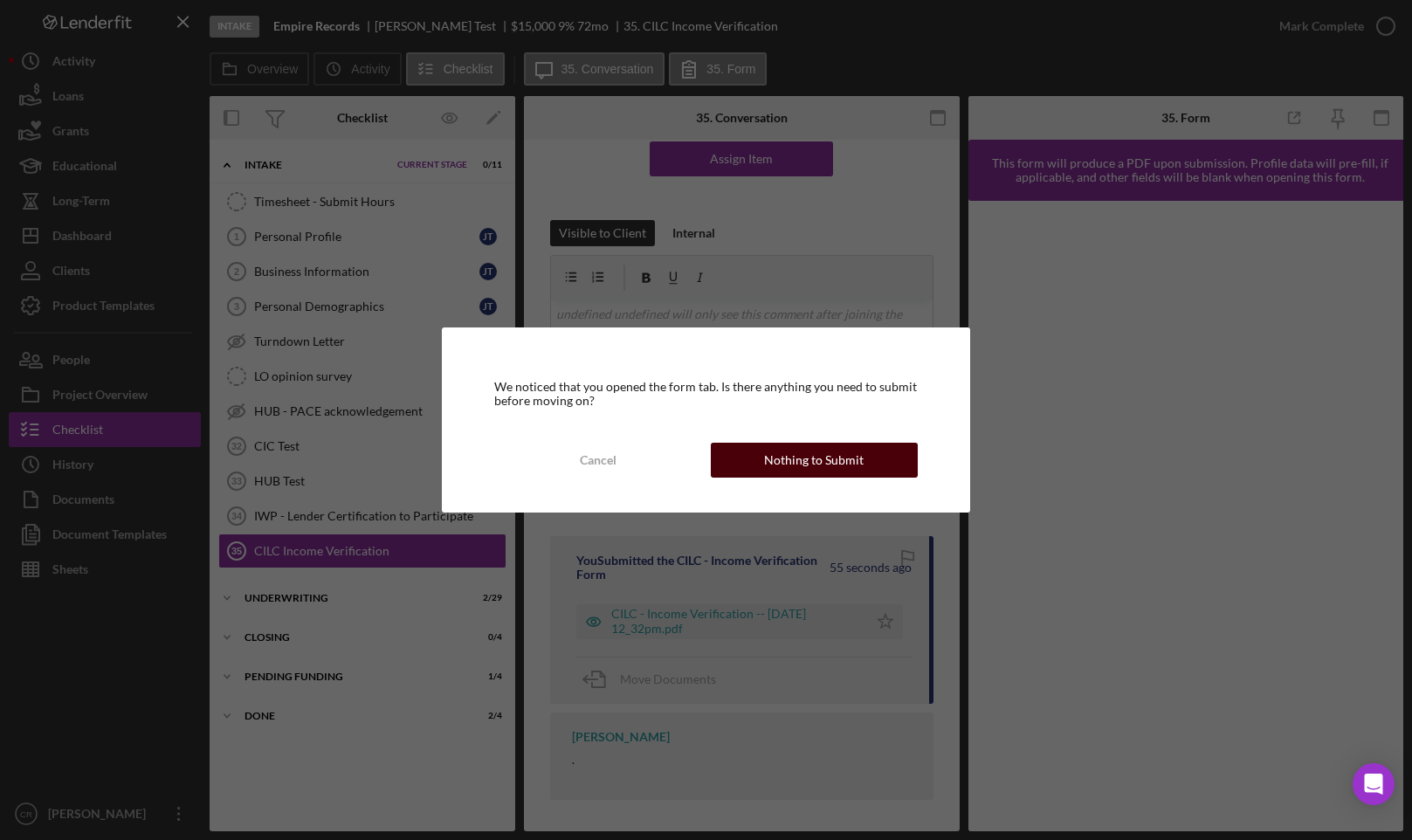
click at [770, 463] on div "Nothing to Submit" at bounding box center [814, 460] width 99 height 35
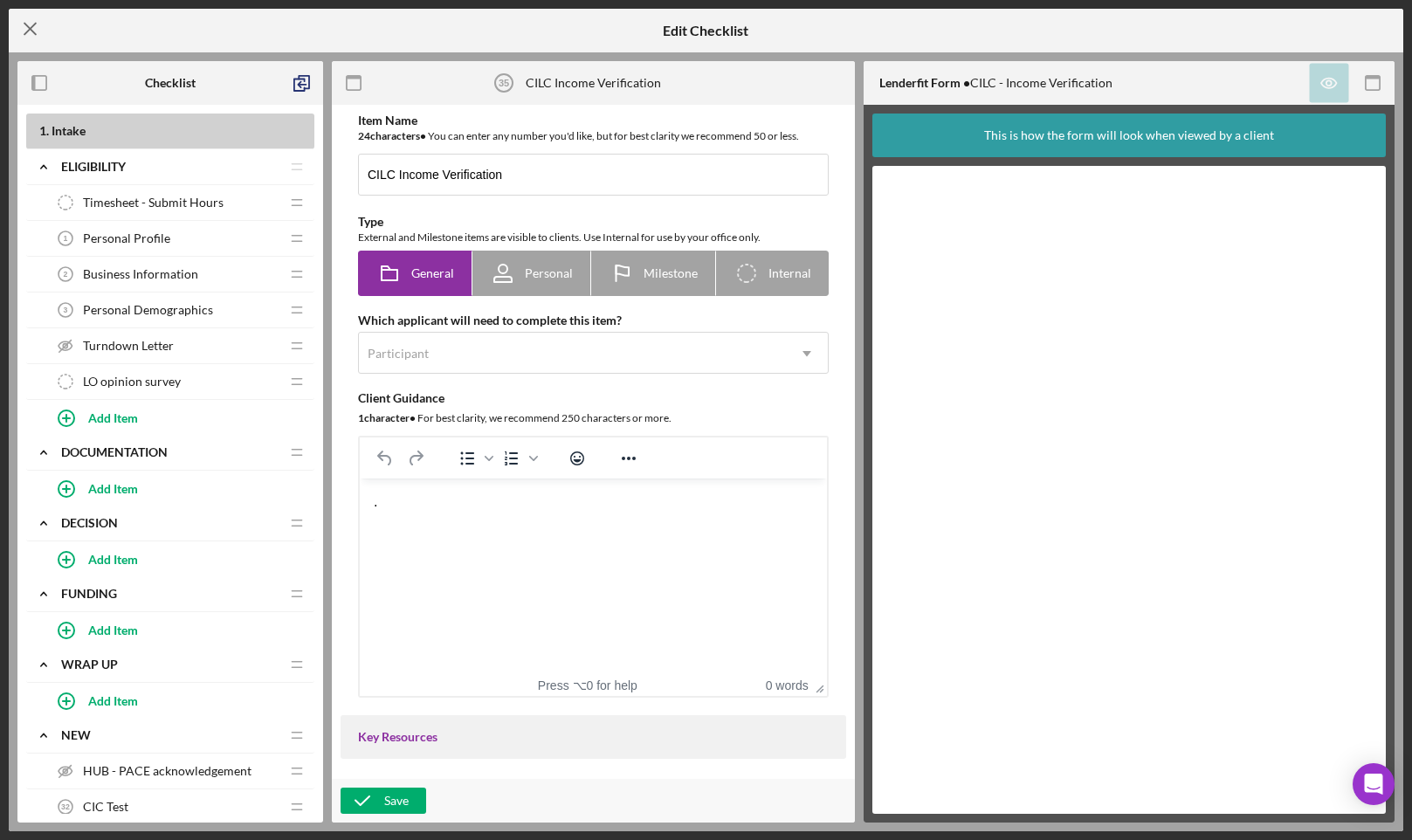
click at [33, 27] on icon "Icon/Menu Close" at bounding box center [29, 28] width 43 height 43
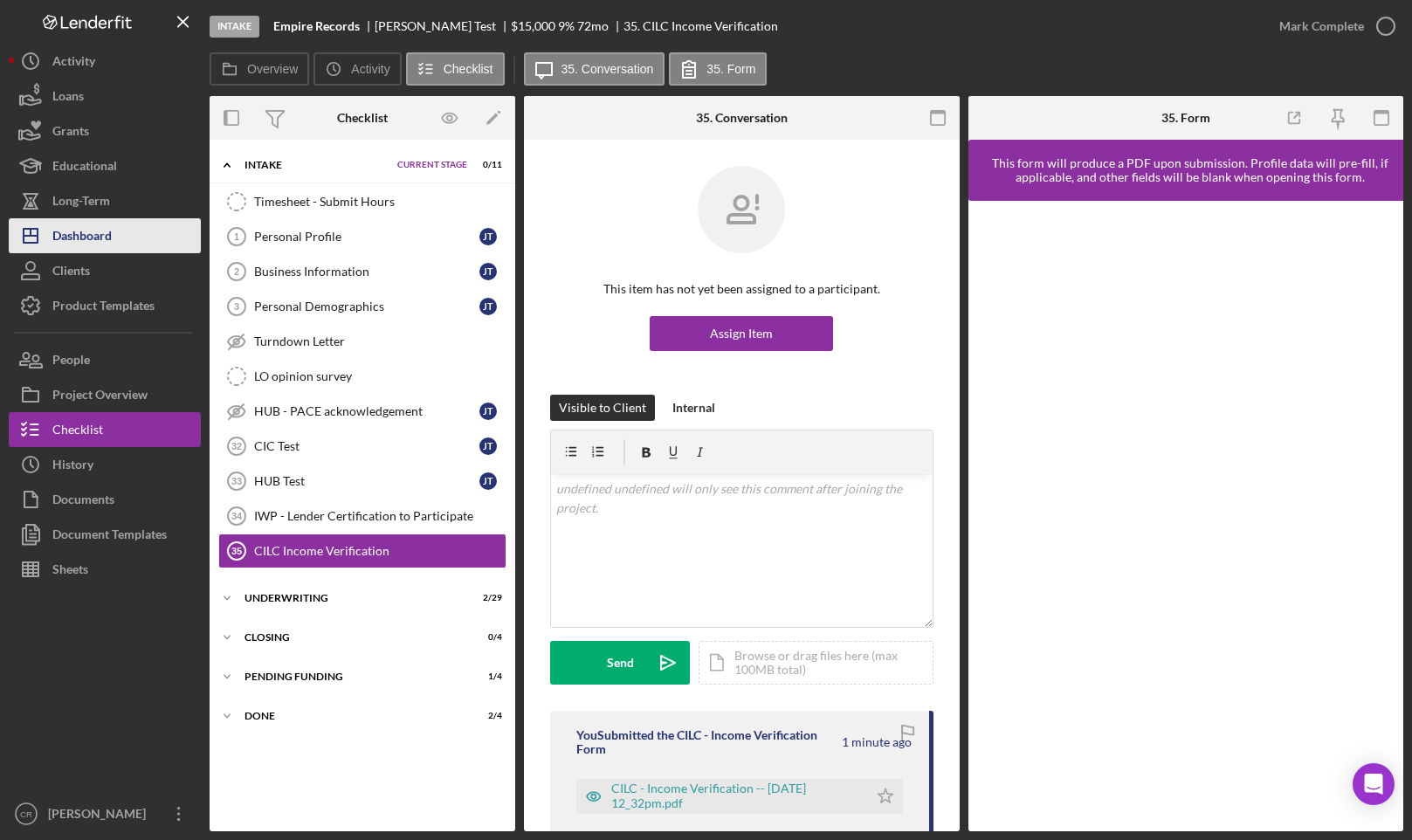
click at [91, 227] on div "Dashboard" at bounding box center [82, 237] width 60 height 40
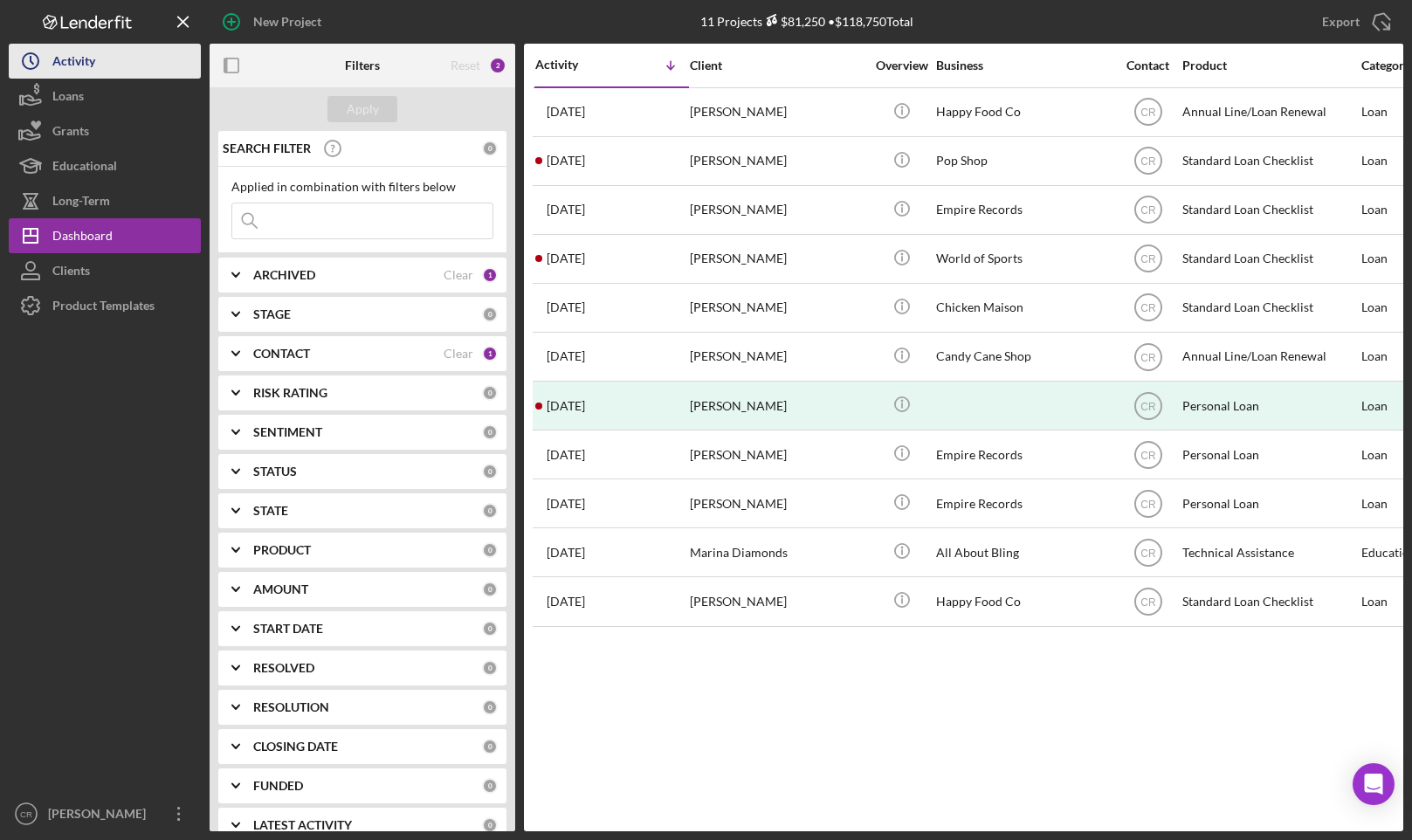
click at [78, 61] on div "Activity" at bounding box center [74, 62] width 43 height 40
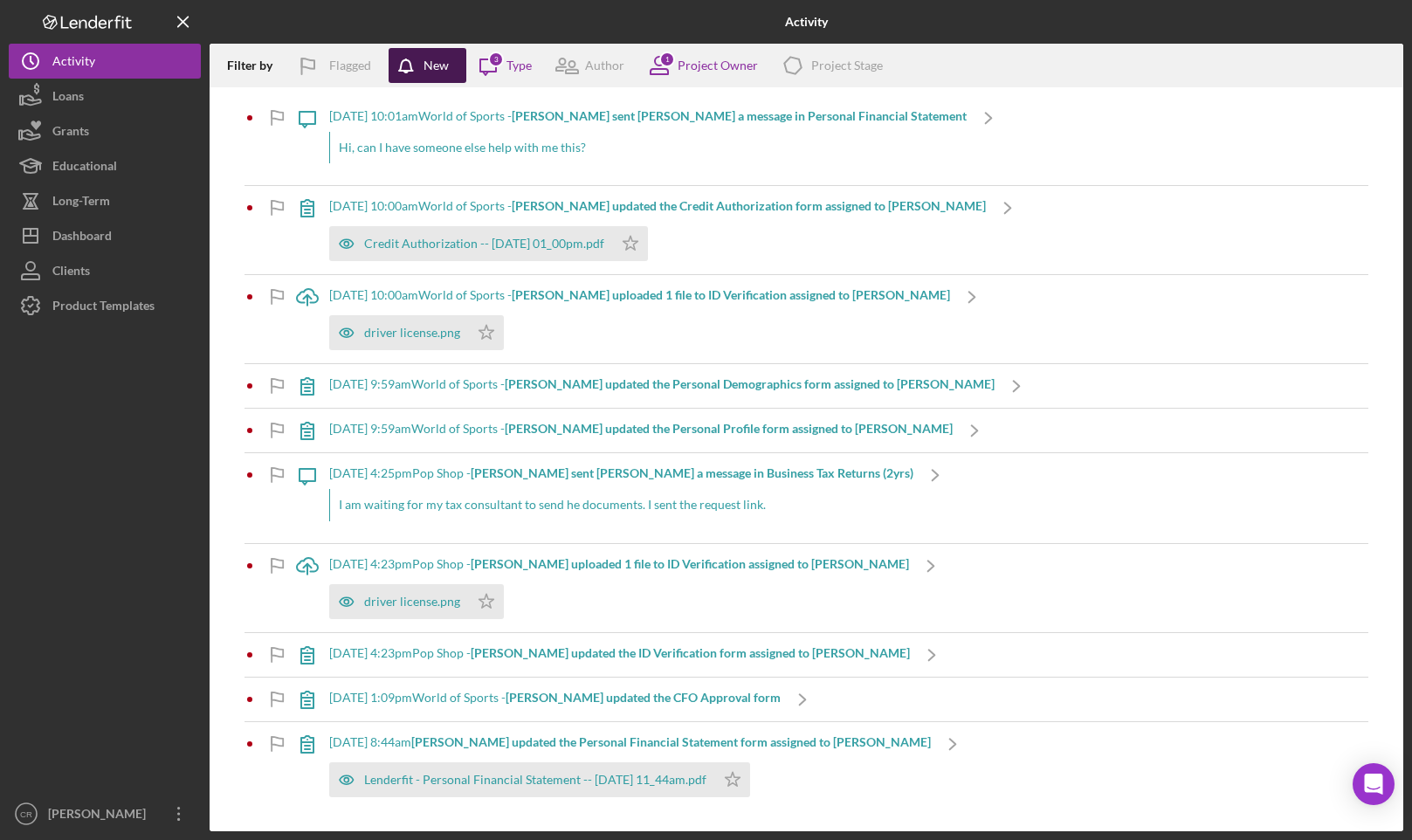
click at [407, 64] on icon "button" at bounding box center [410, 69] width 43 height 43
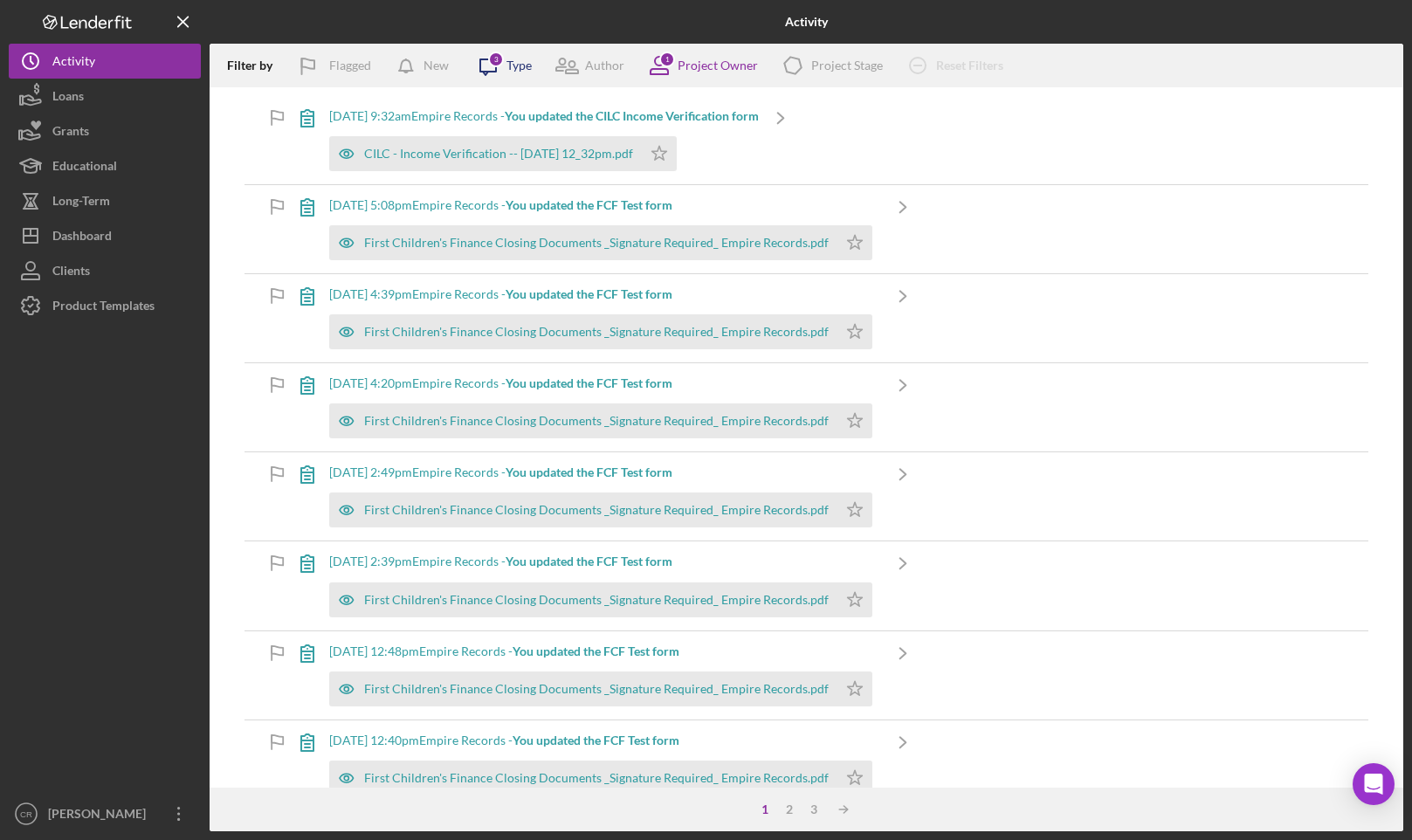
click at [496, 62] on div "3" at bounding box center [495, 59] width 16 height 16
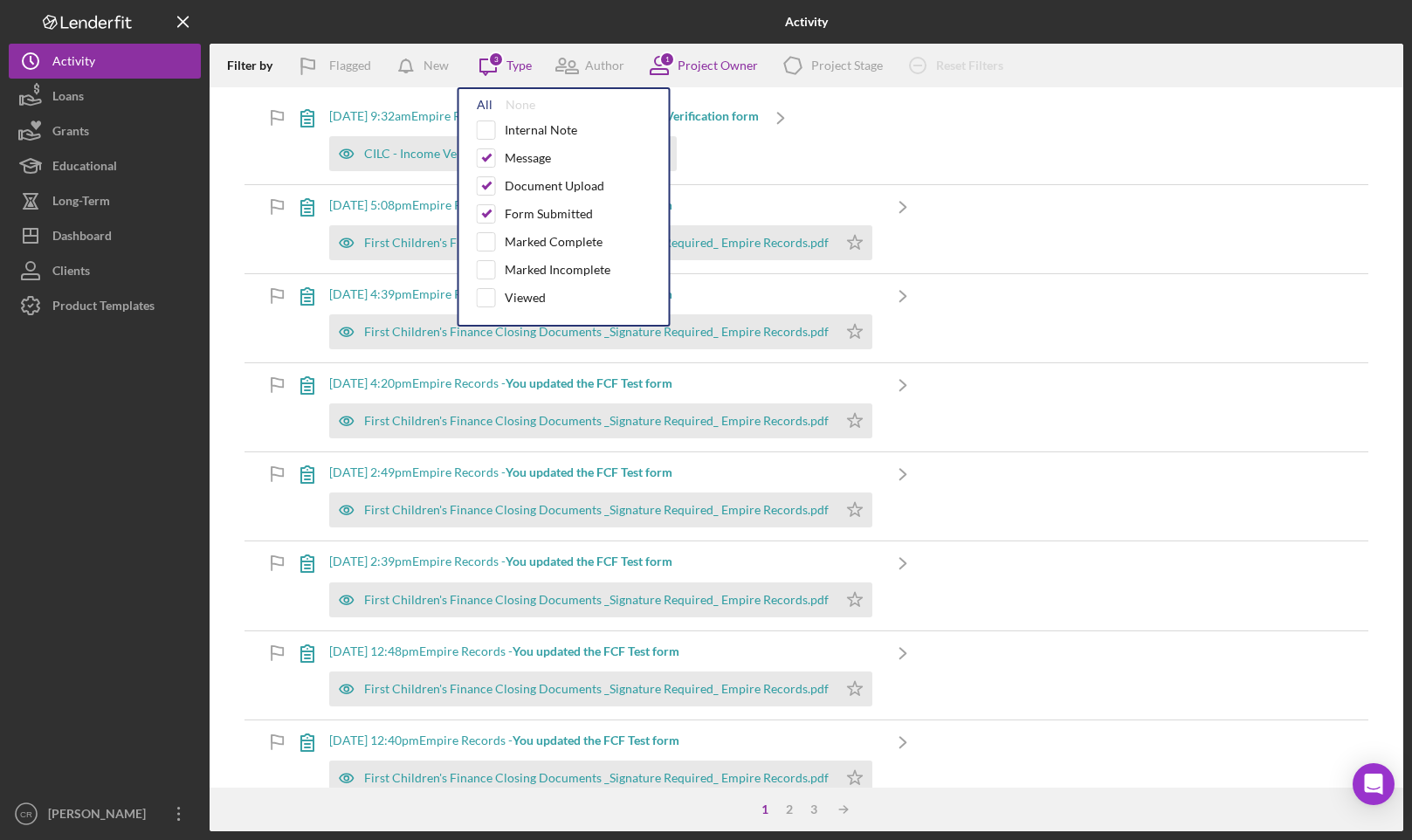
click at [484, 102] on div "All" at bounding box center [484, 104] width 16 height 14
checkbox input "true"
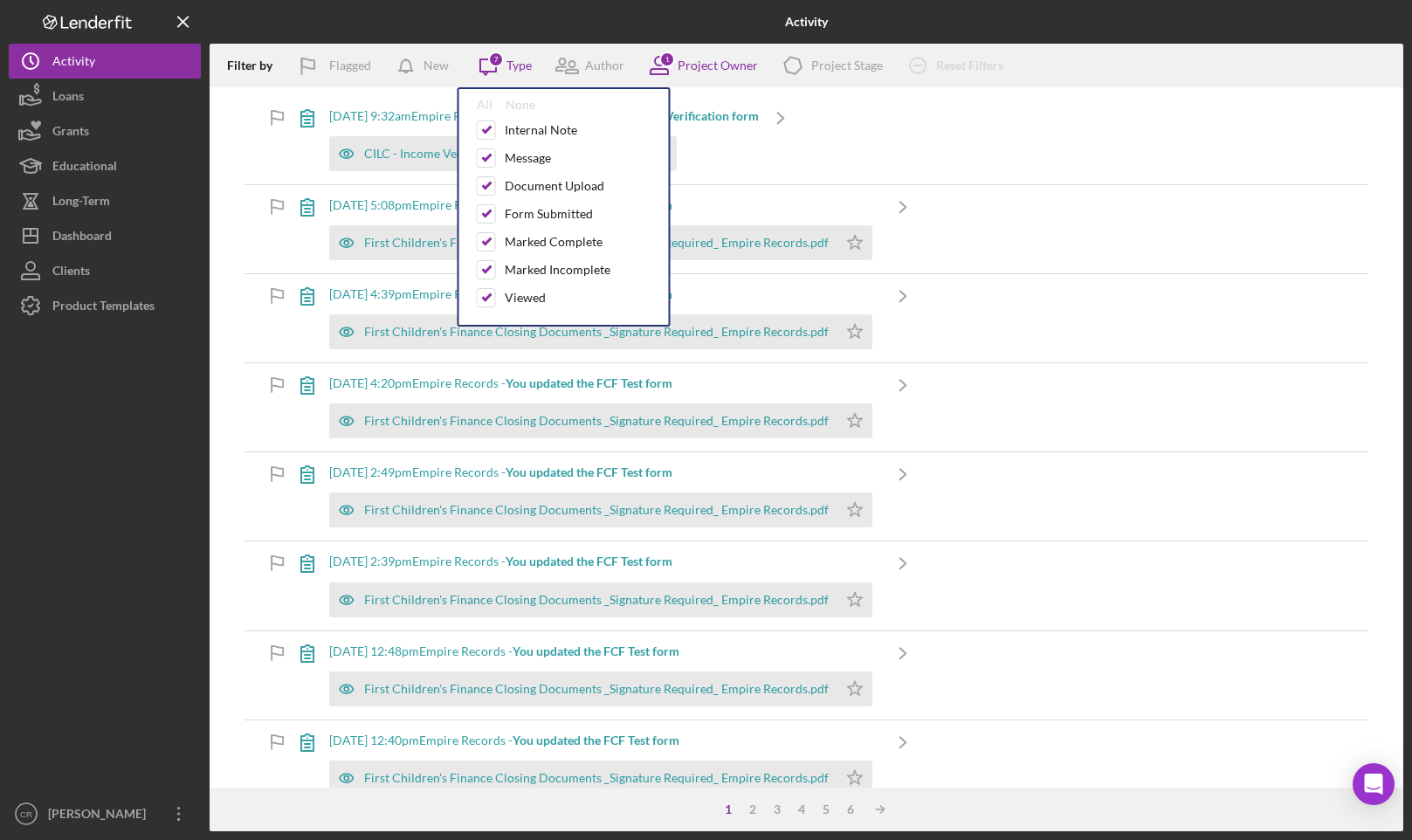
click at [1095, 109] on div "10/15/2025 at 9:32am Empire Records - You updated the CILC Income Verification …" at bounding box center [806, 140] width 1123 height 88
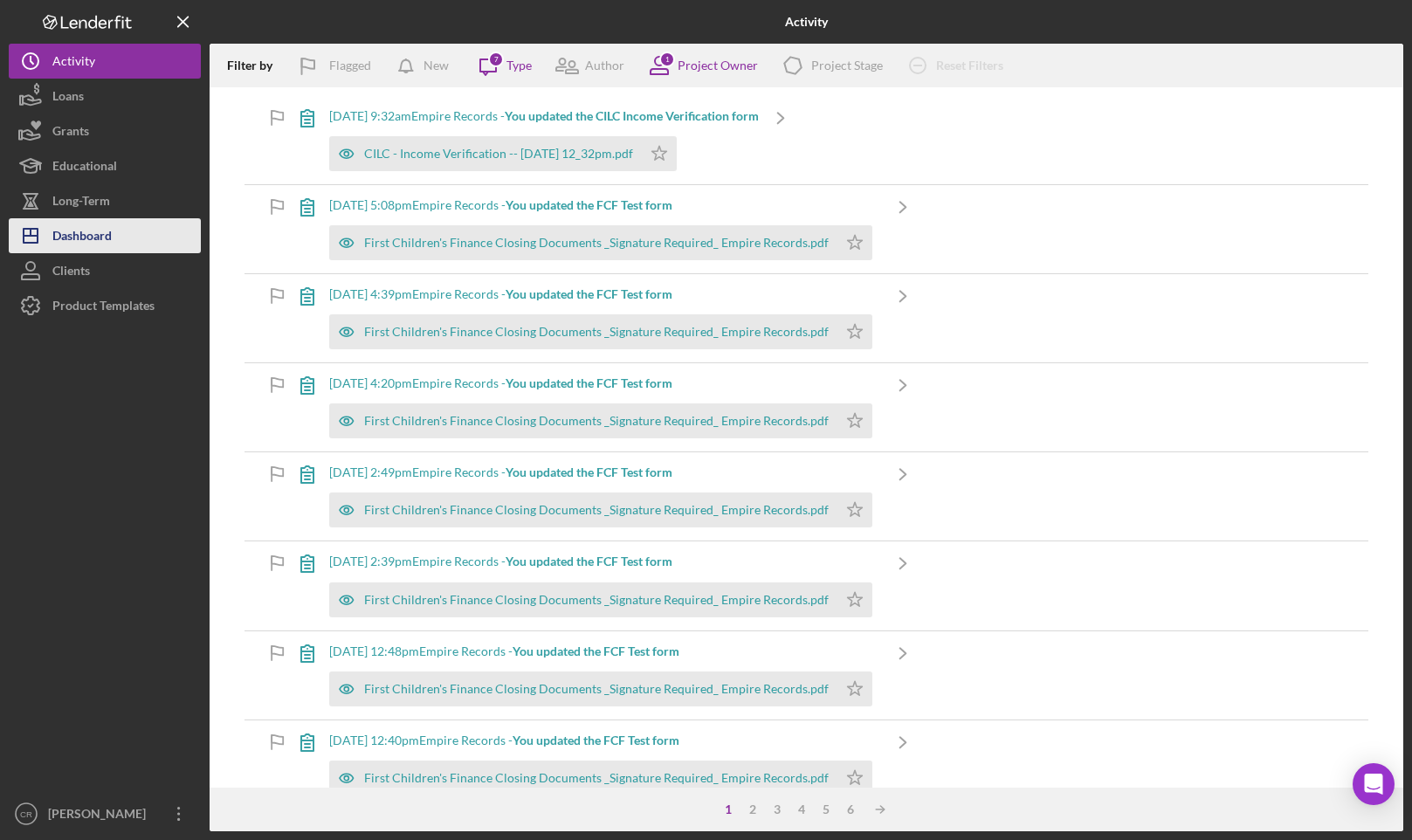
click at [85, 230] on div "Dashboard" at bounding box center [82, 237] width 60 height 40
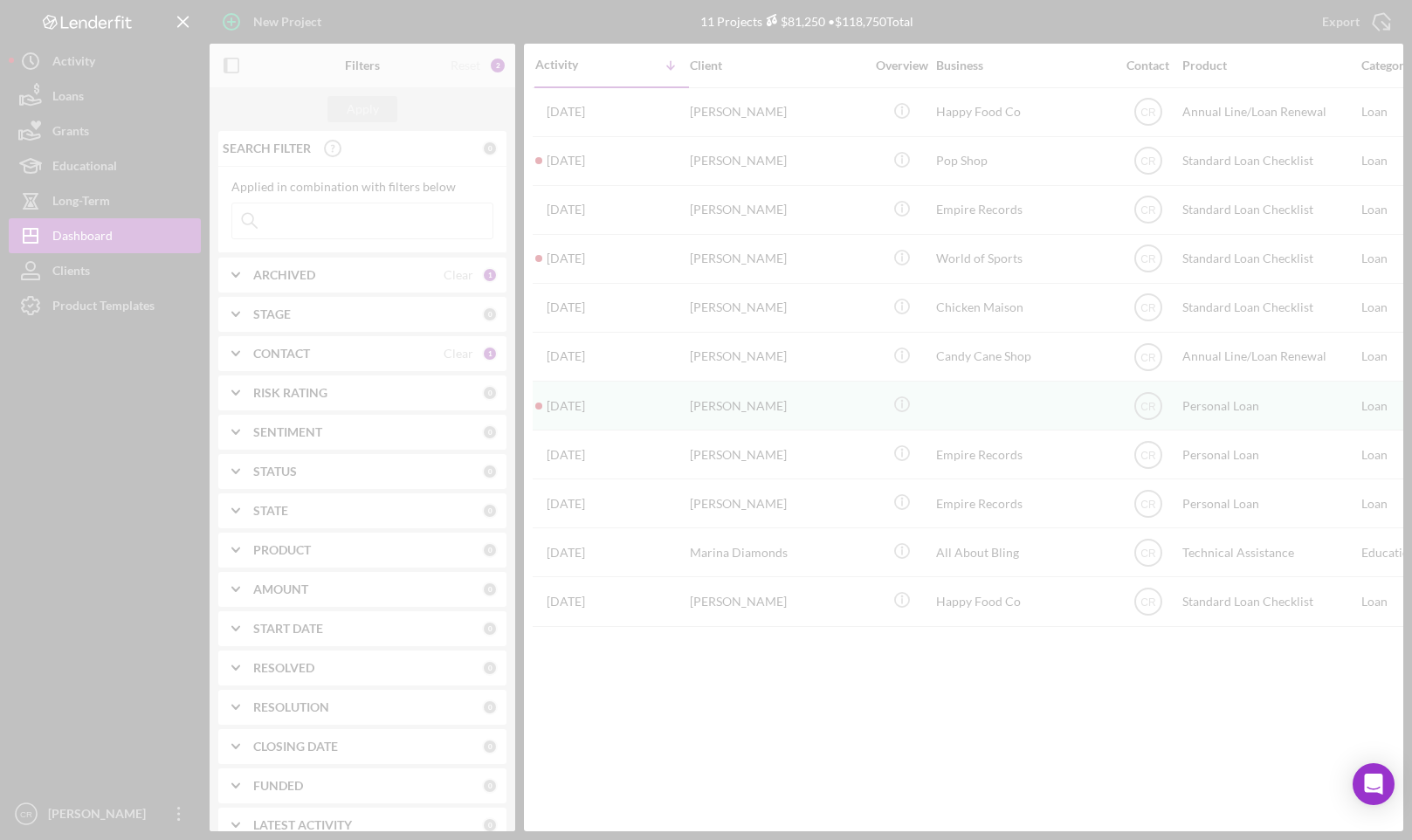
click at [343, 235] on div at bounding box center [706, 420] width 1412 height 840
click at [373, 212] on div at bounding box center [706, 420] width 1412 height 840
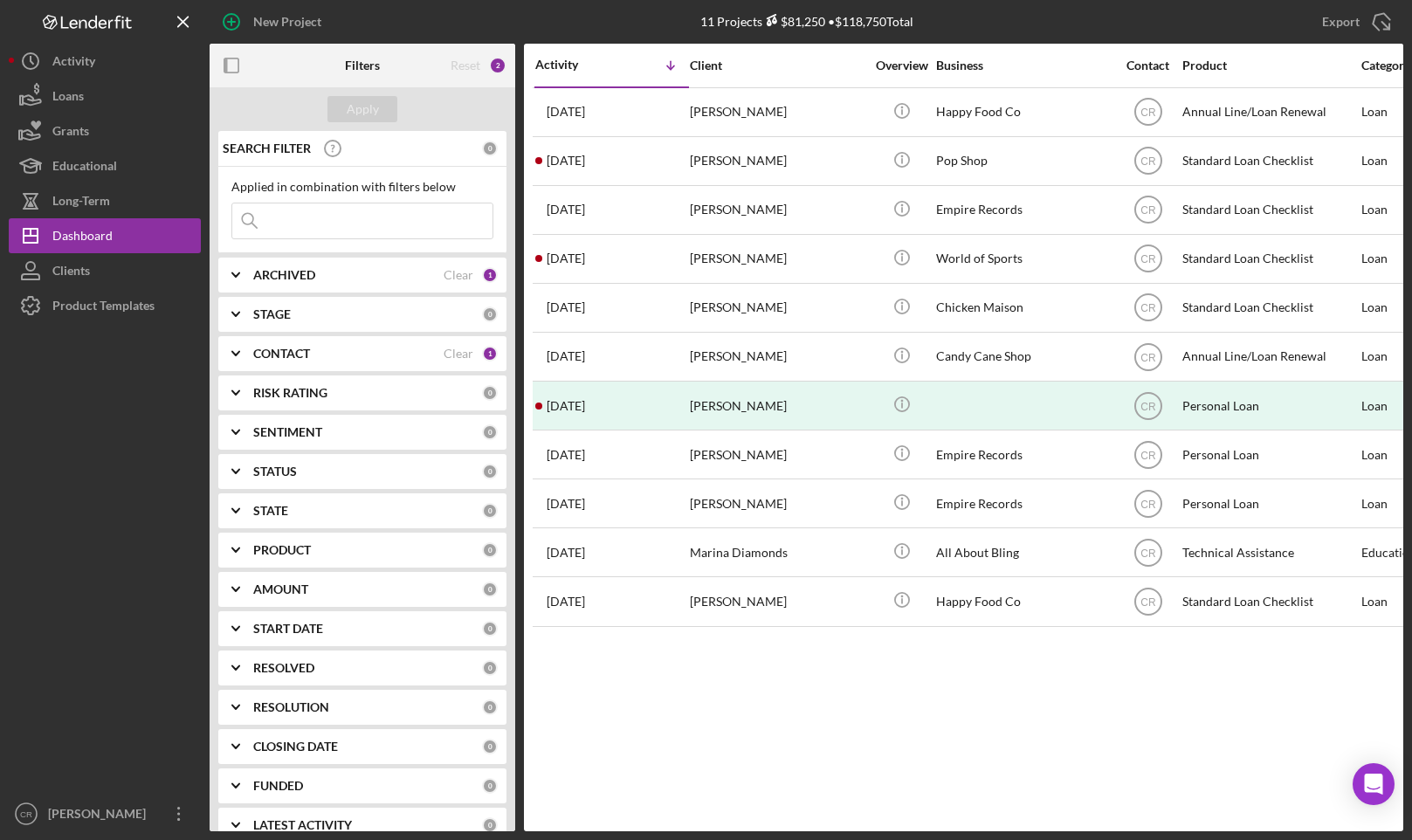
click at [336, 211] on input at bounding box center [362, 221] width 260 height 35
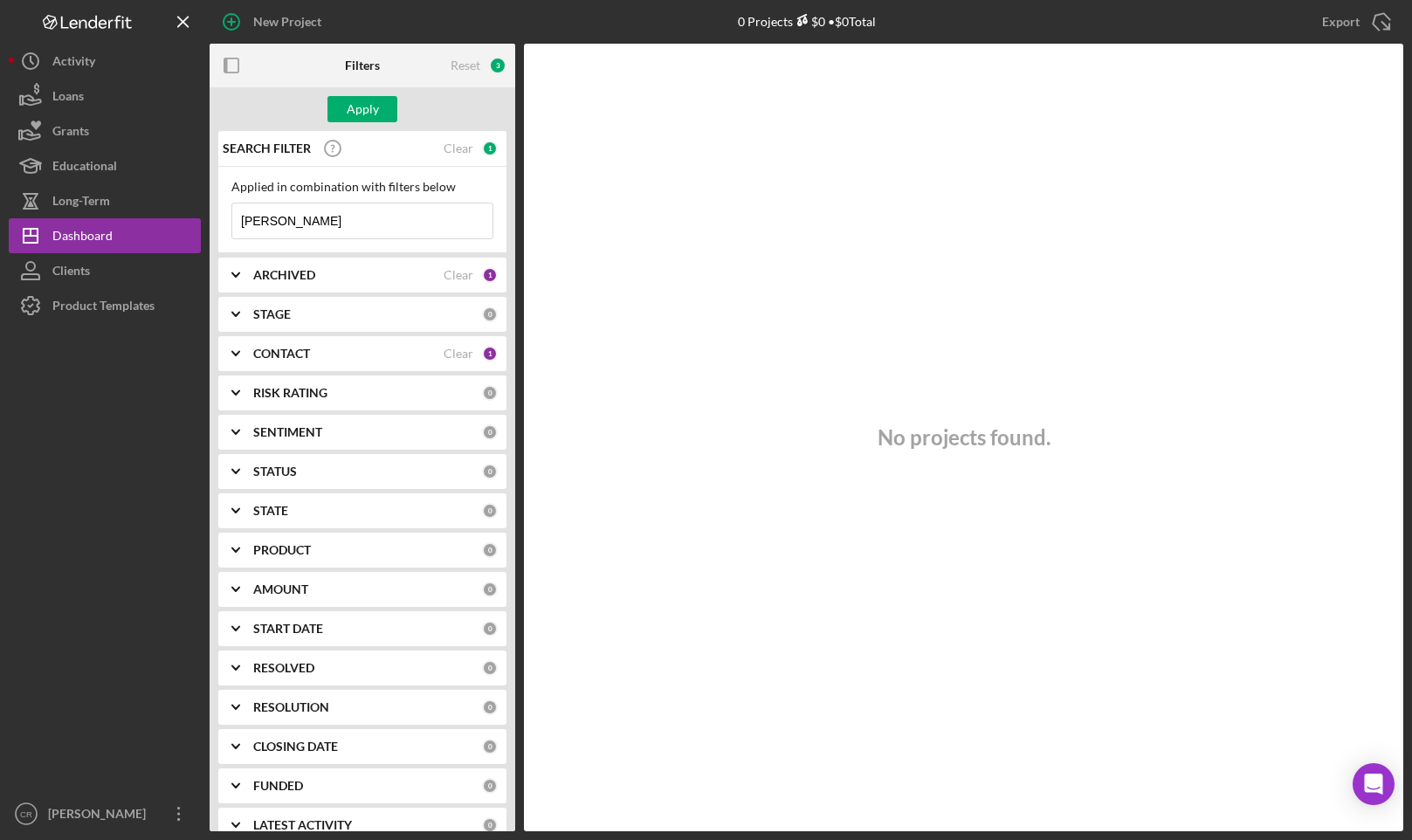
type input "Anna valf"
click at [475, 347] on div "CONTACT Clear 1" at bounding box center [375, 353] width 245 height 16
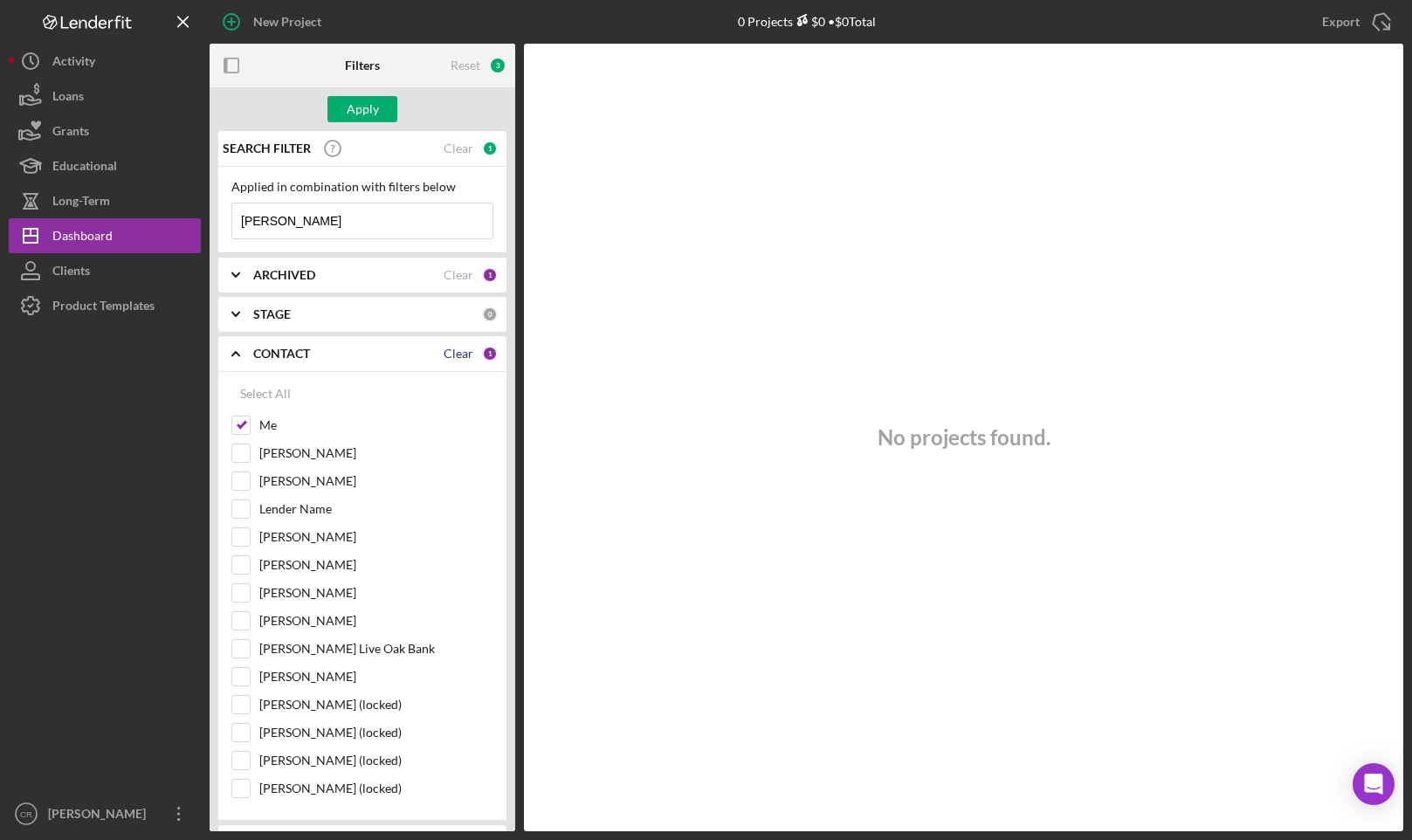
click at [447, 348] on div "Clear" at bounding box center [459, 353] width 29 height 14
checkbox input "false"
click at [458, 270] on div "Clear" at bounding box center [459, 275] width 29 height 14
click at [372, 109] on div "Apply" at bounding box center [362, 108] width 32 height 26
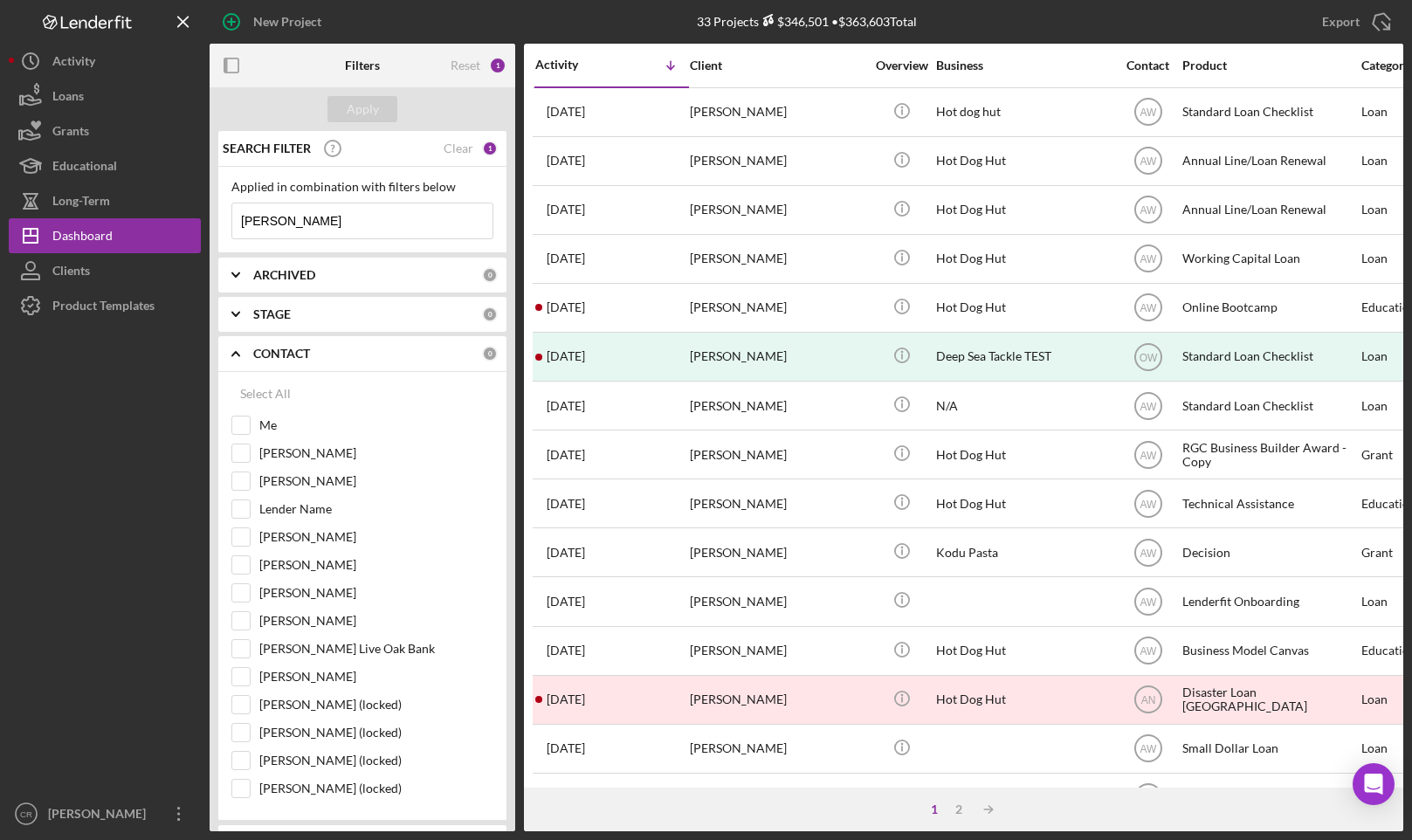
click at [331, 221] on input "Anna valf" at bounding box center [362, 221] width 260 height 35
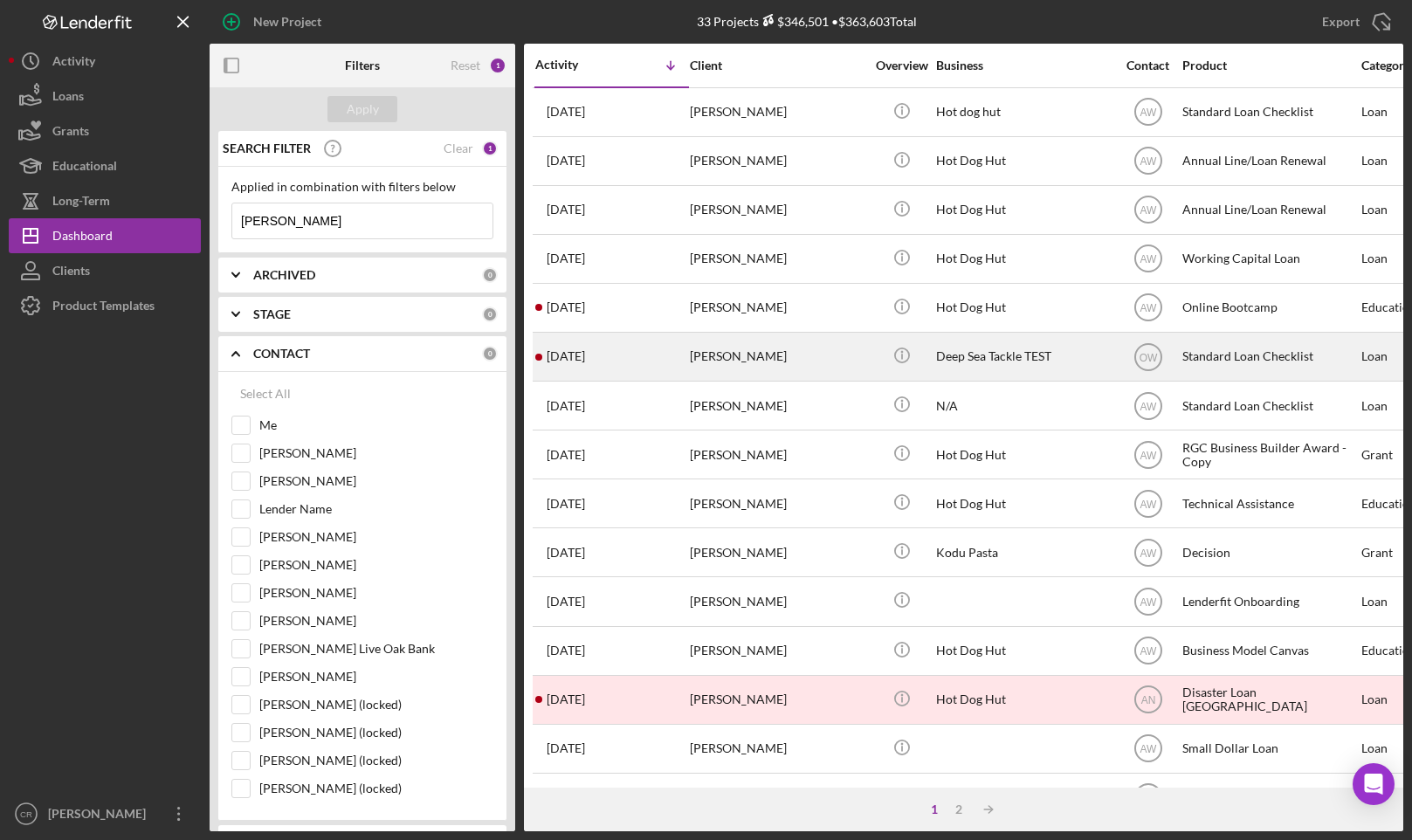
click at [728, 354] on div "Anna Valga" at bounding box center [777, 357] width 175 height 46
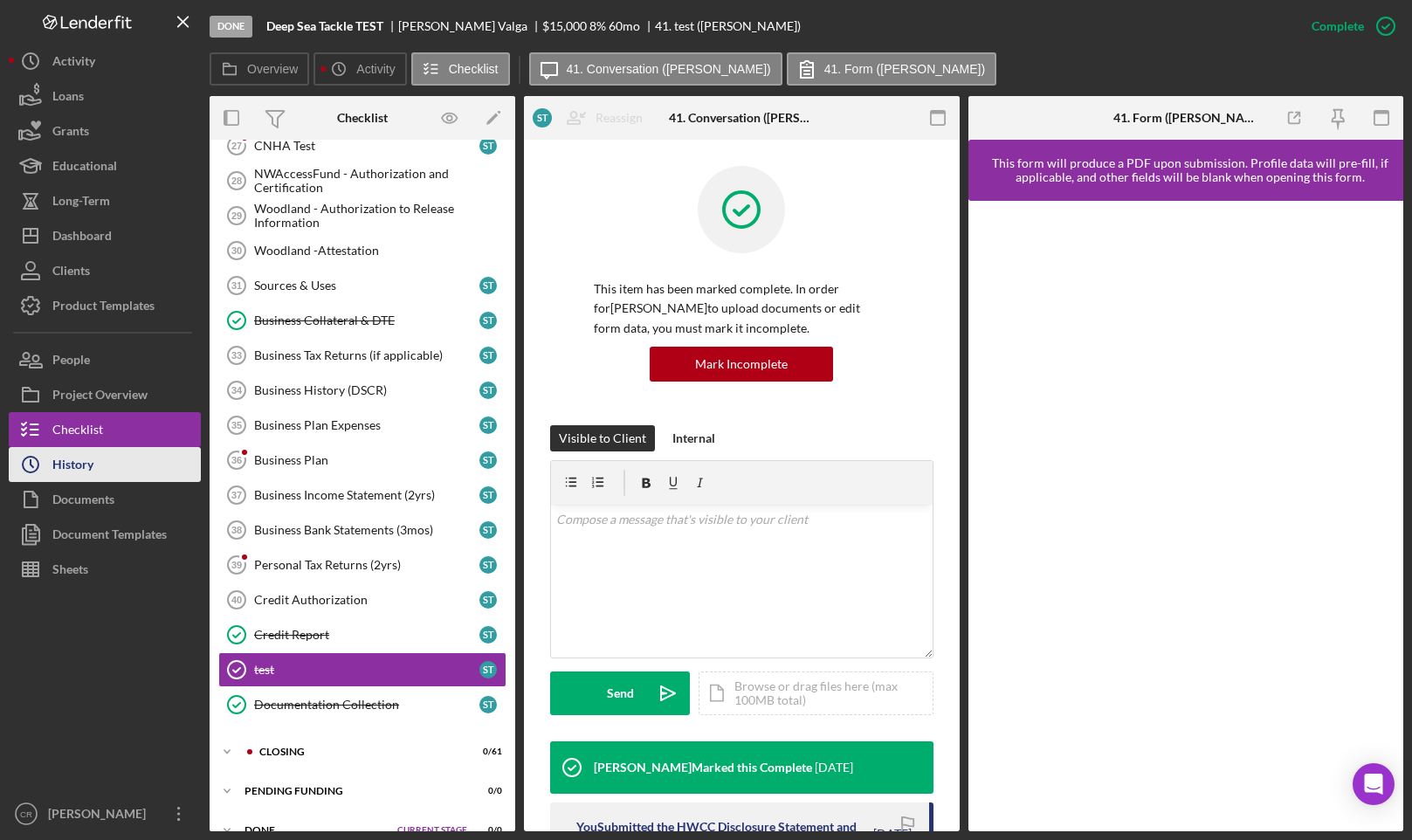
scroll to position [1031, 0]
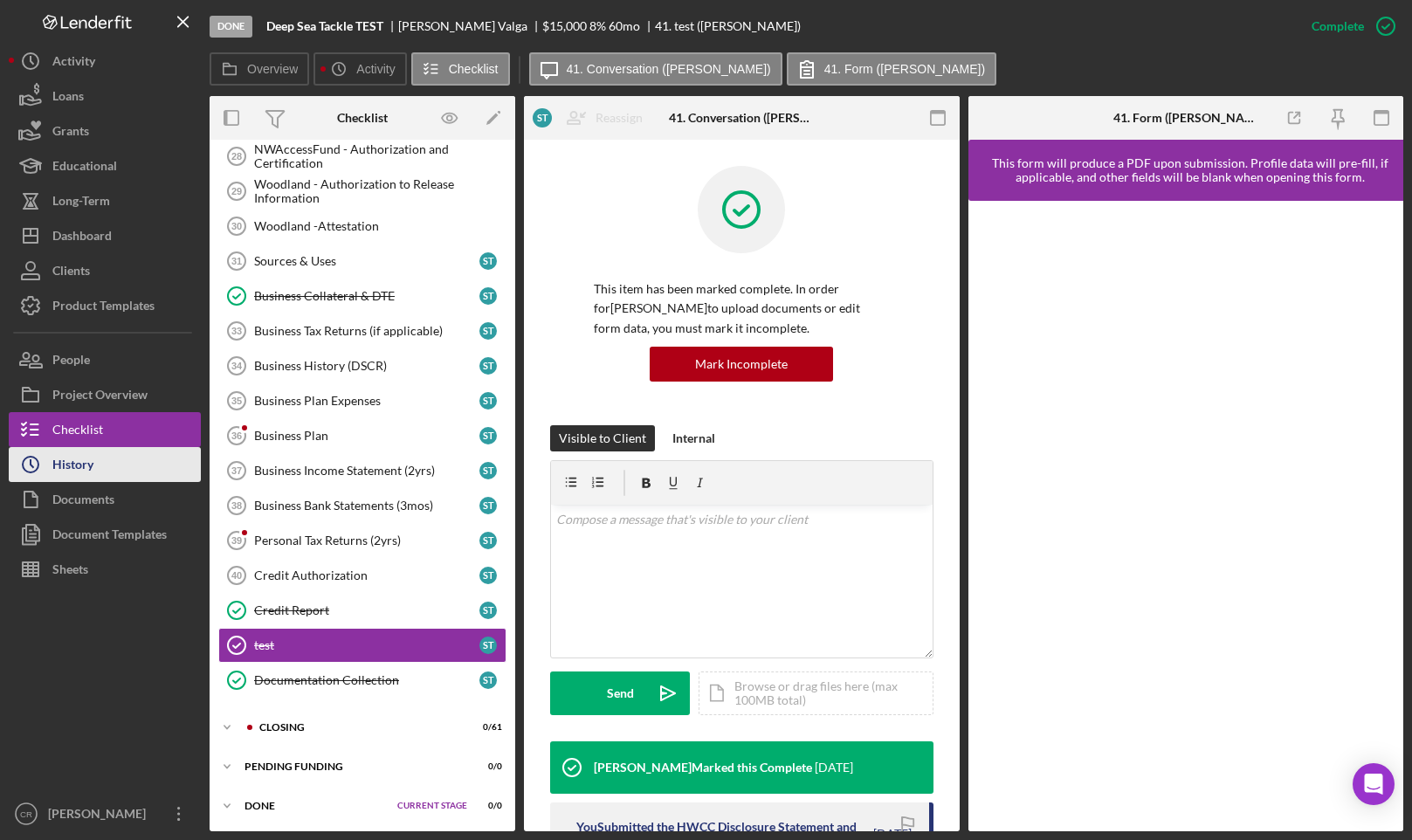
click at [93, 467] on div "History" at bounding box center [73, 466] width 41 height 40
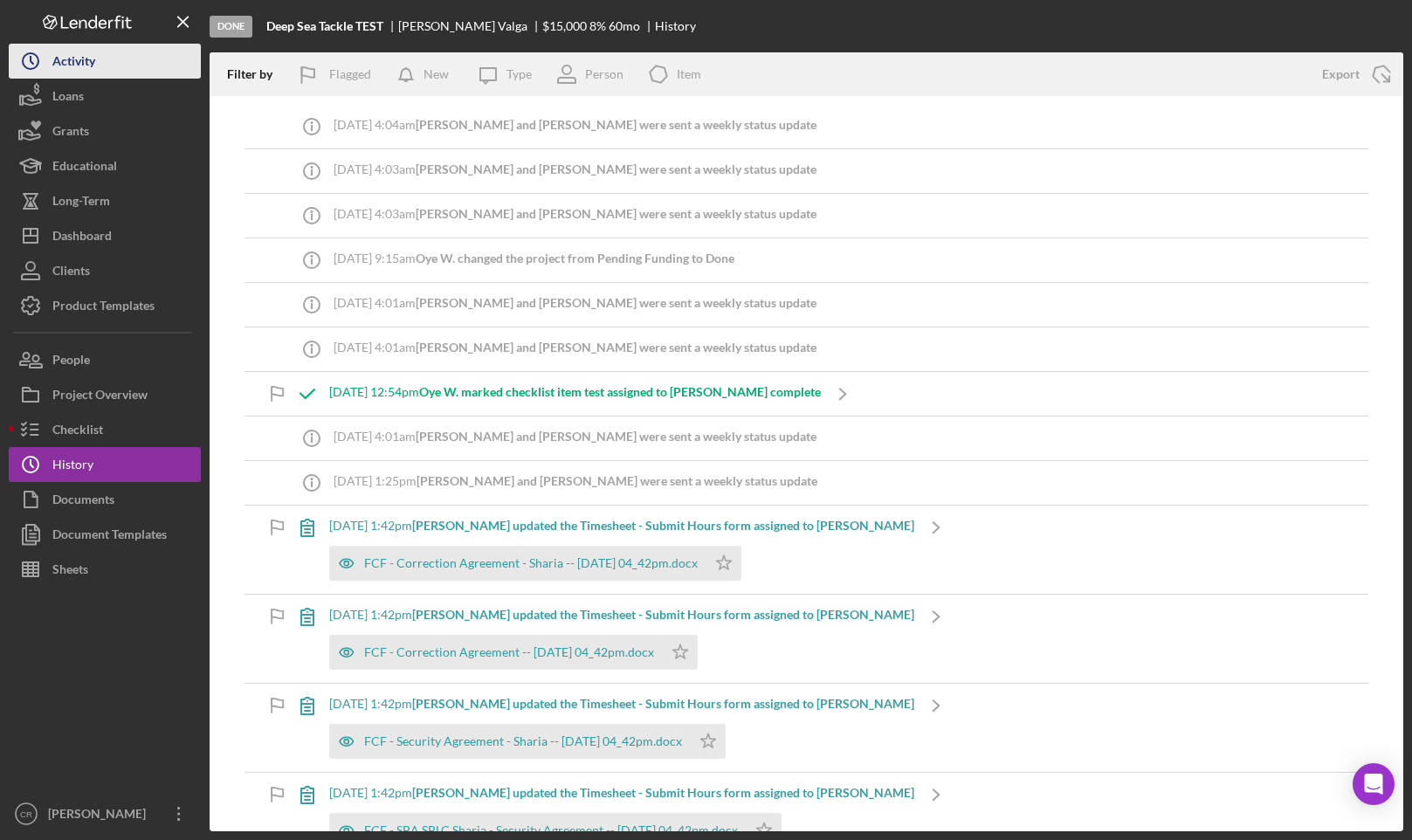
click at [82, 62] on div "Activity" at bounding box center [74, 62] width 43 height 40
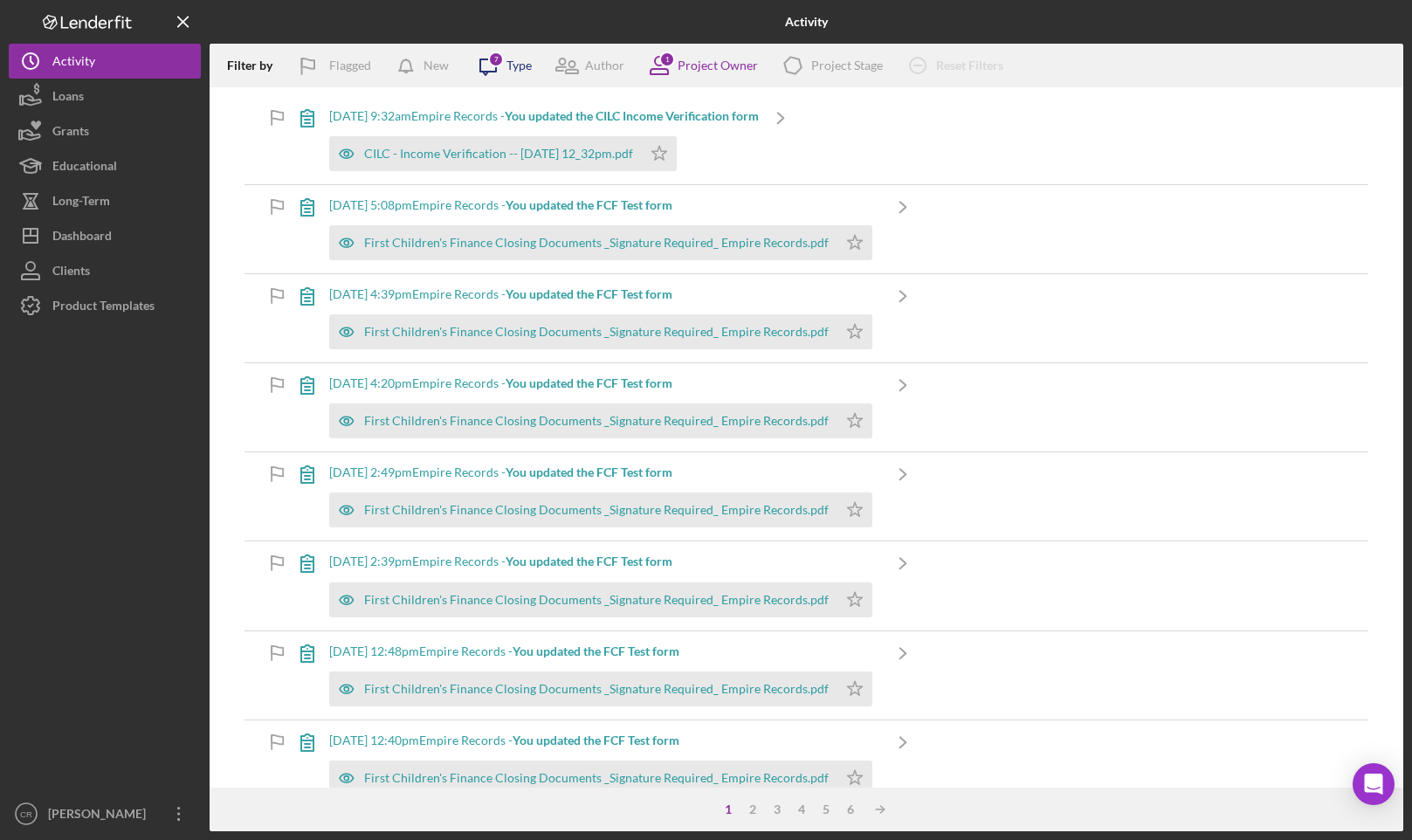
click at [494, 68] on icon "Icon/Message" at bounding box center [487, 64] width 43 height 43
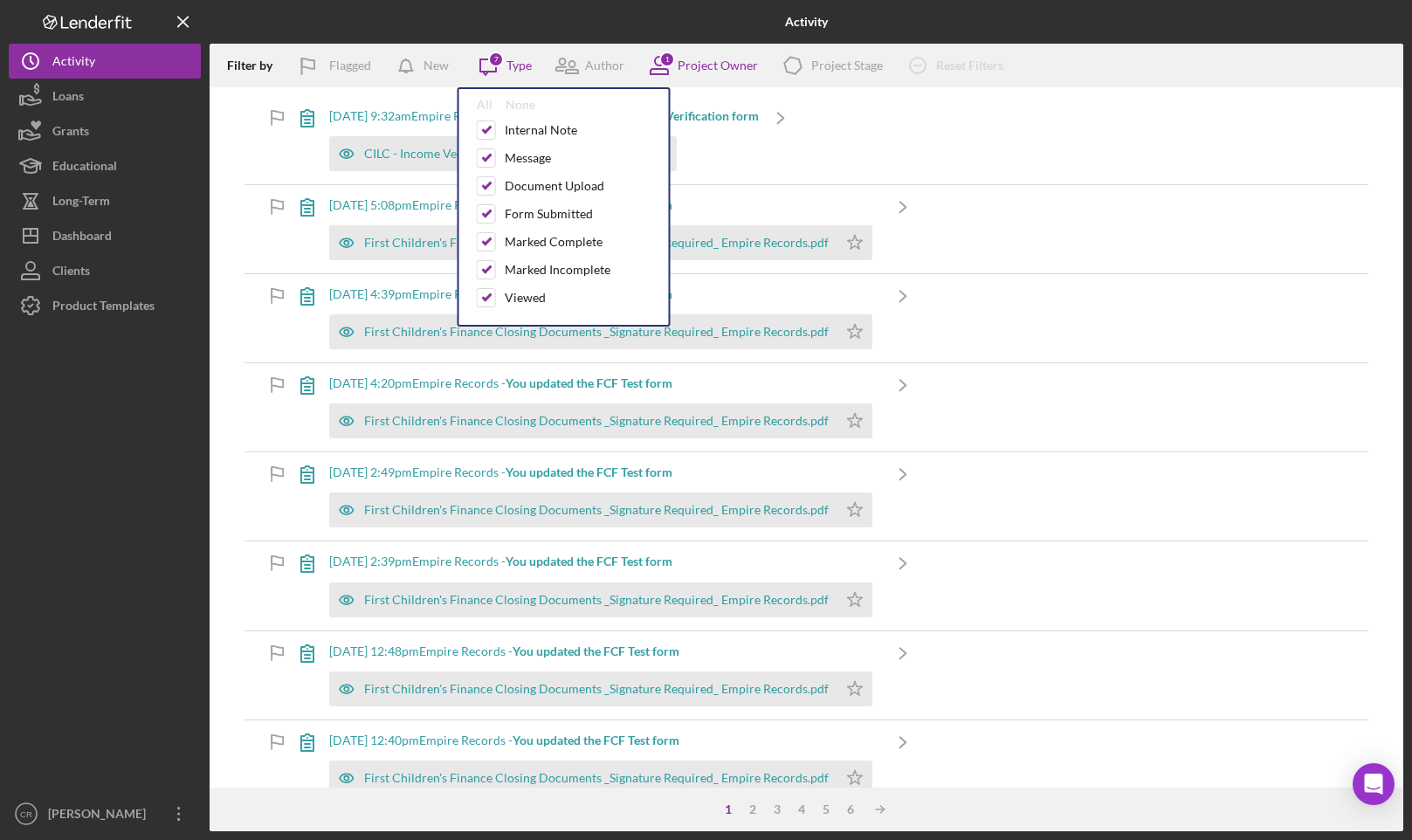
click at [1071, 26] on div at bounding box center [1203, 21] width 398 height 43
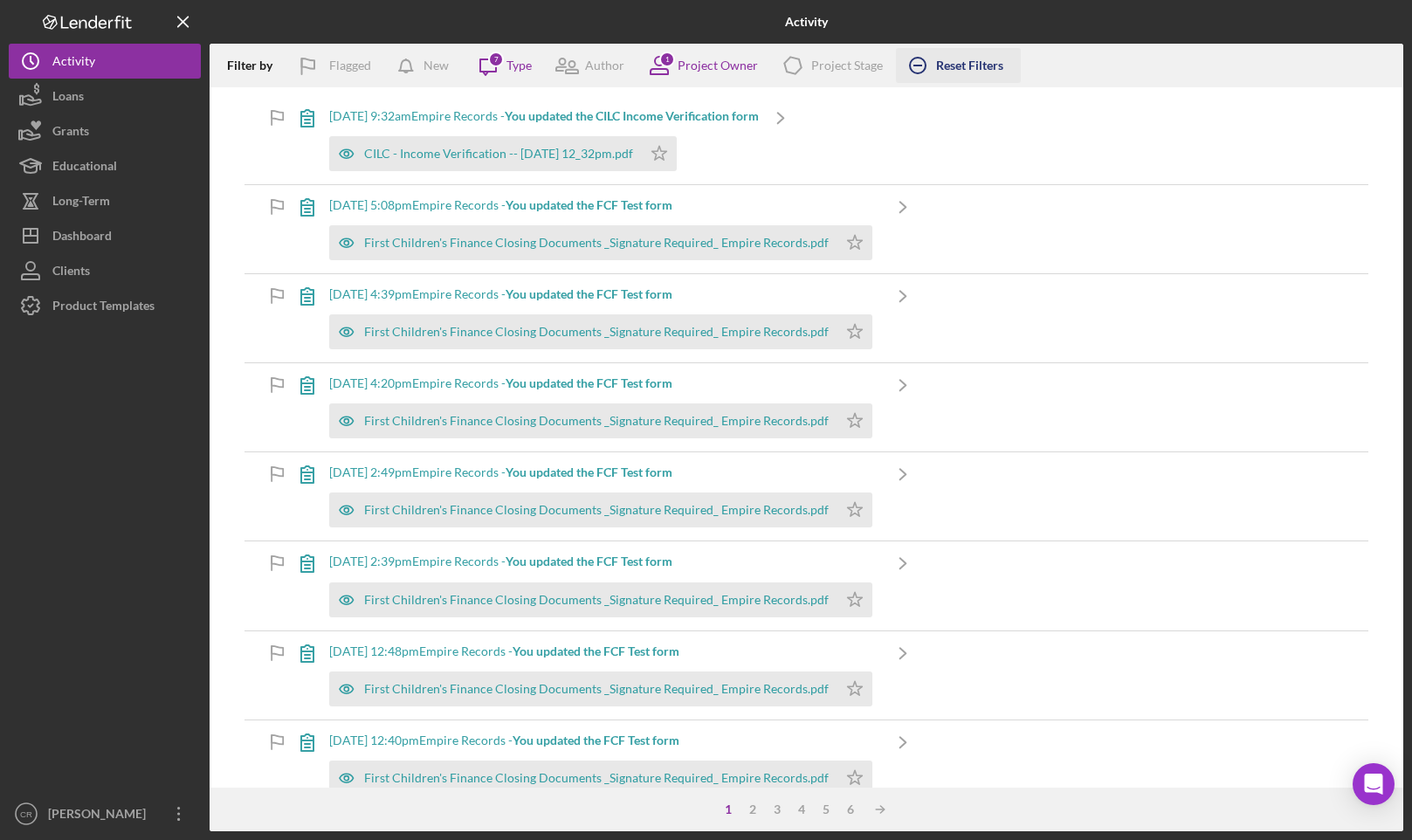
click at [908, 67] on icon "Icon/Clear All" at bounding box center [917, 64] width 43 height 43
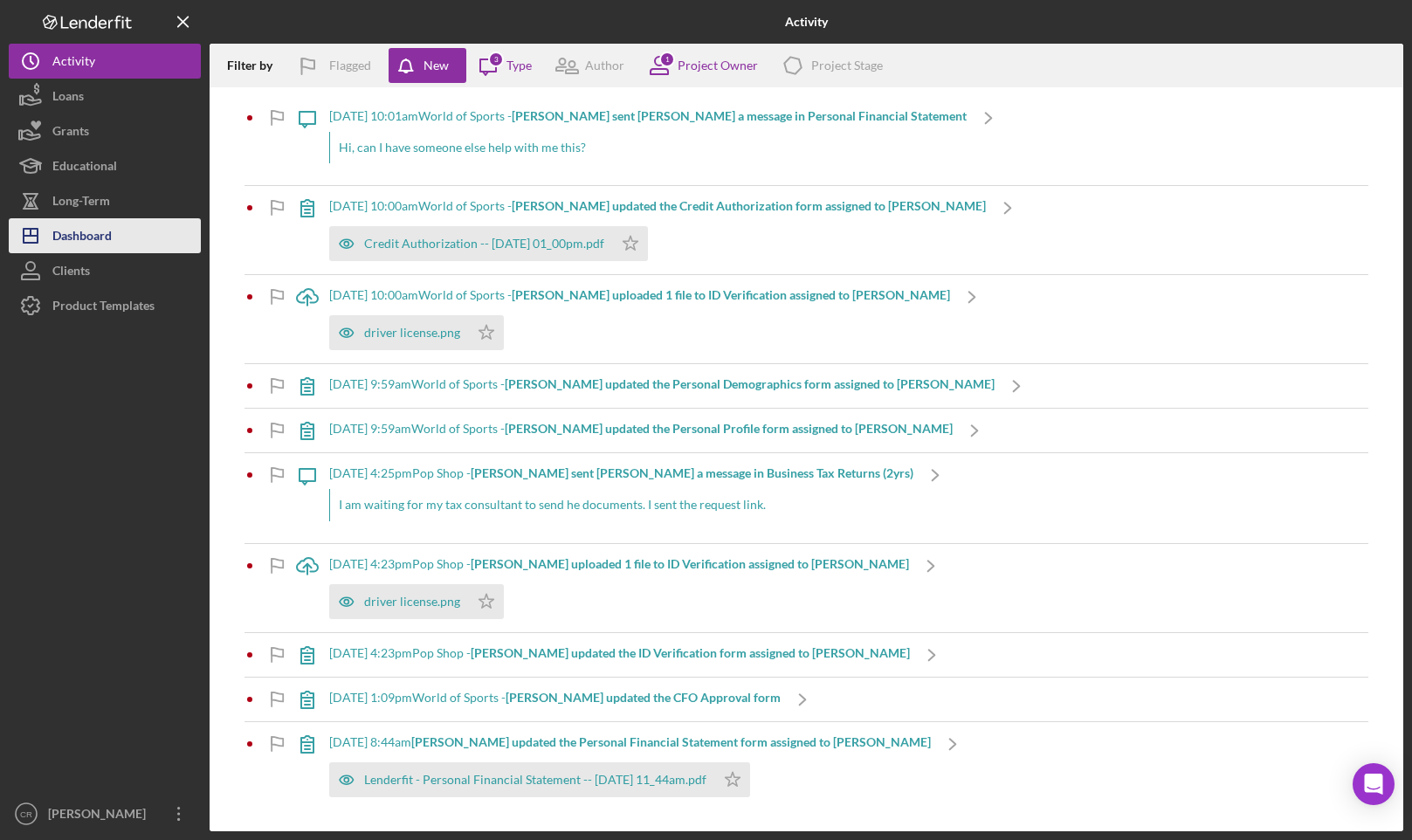
click at [69, 228] on div "Dashboard" at bounding box center [82, 237] width 60 height 40
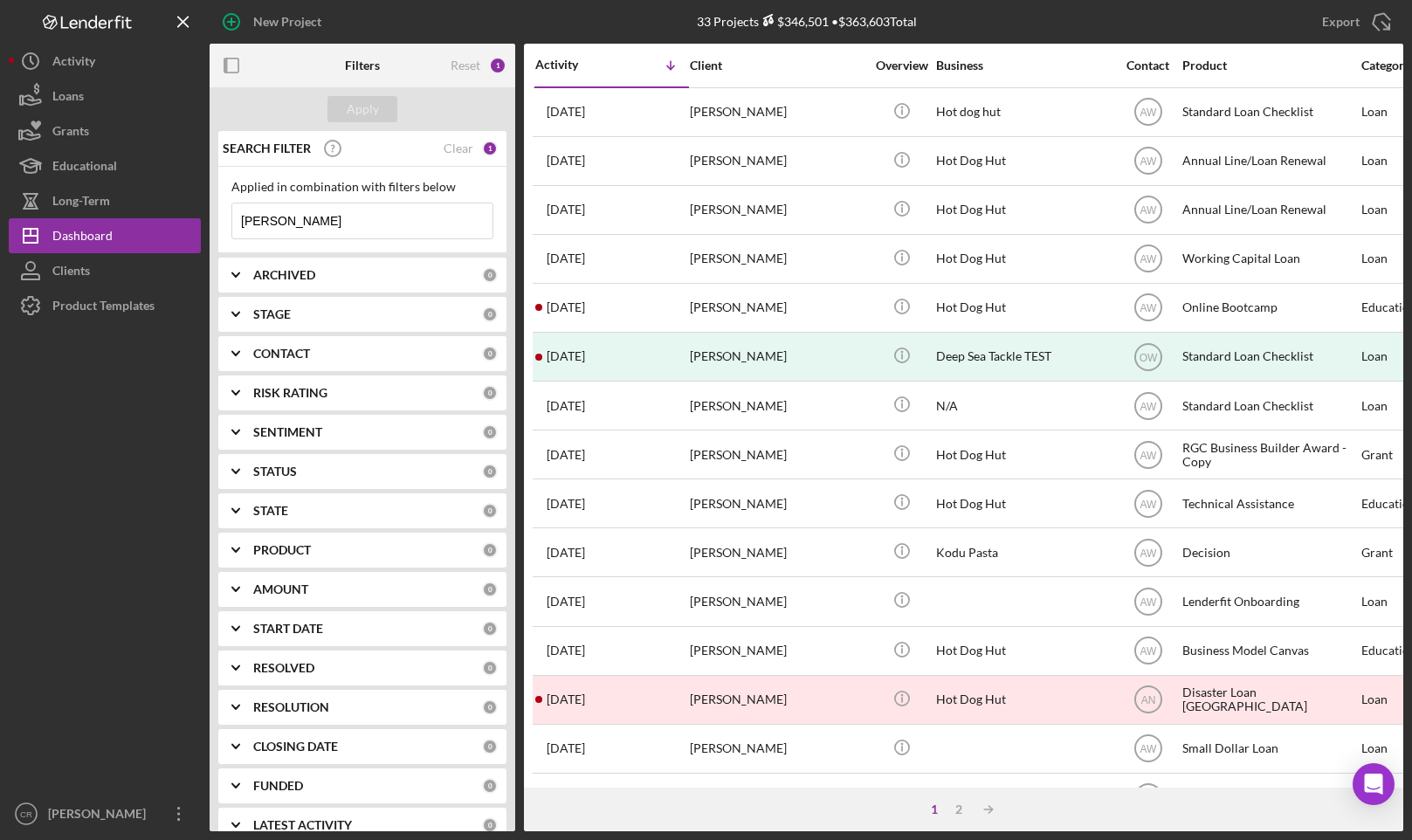
drag, startPoint x: 404, startPoint y: 217, endPoint x: 227, endPoint y: 197, distance: 178.1
click at [227, 197] on div "Applied in combination with filters below Anna valf Icon/Menu Close" at bounding box center [361, 210] width 288 height 86
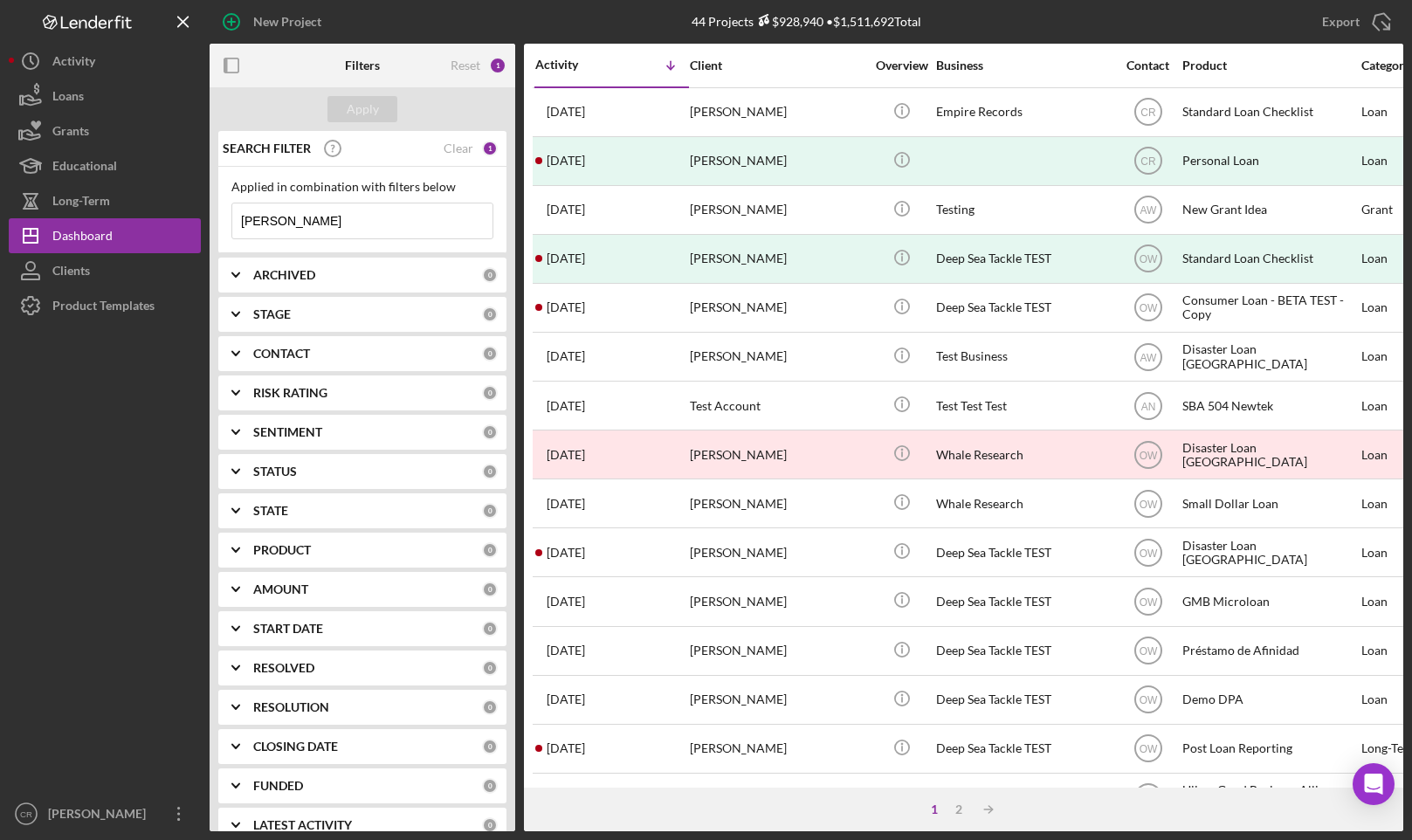
type input "Jake Test"
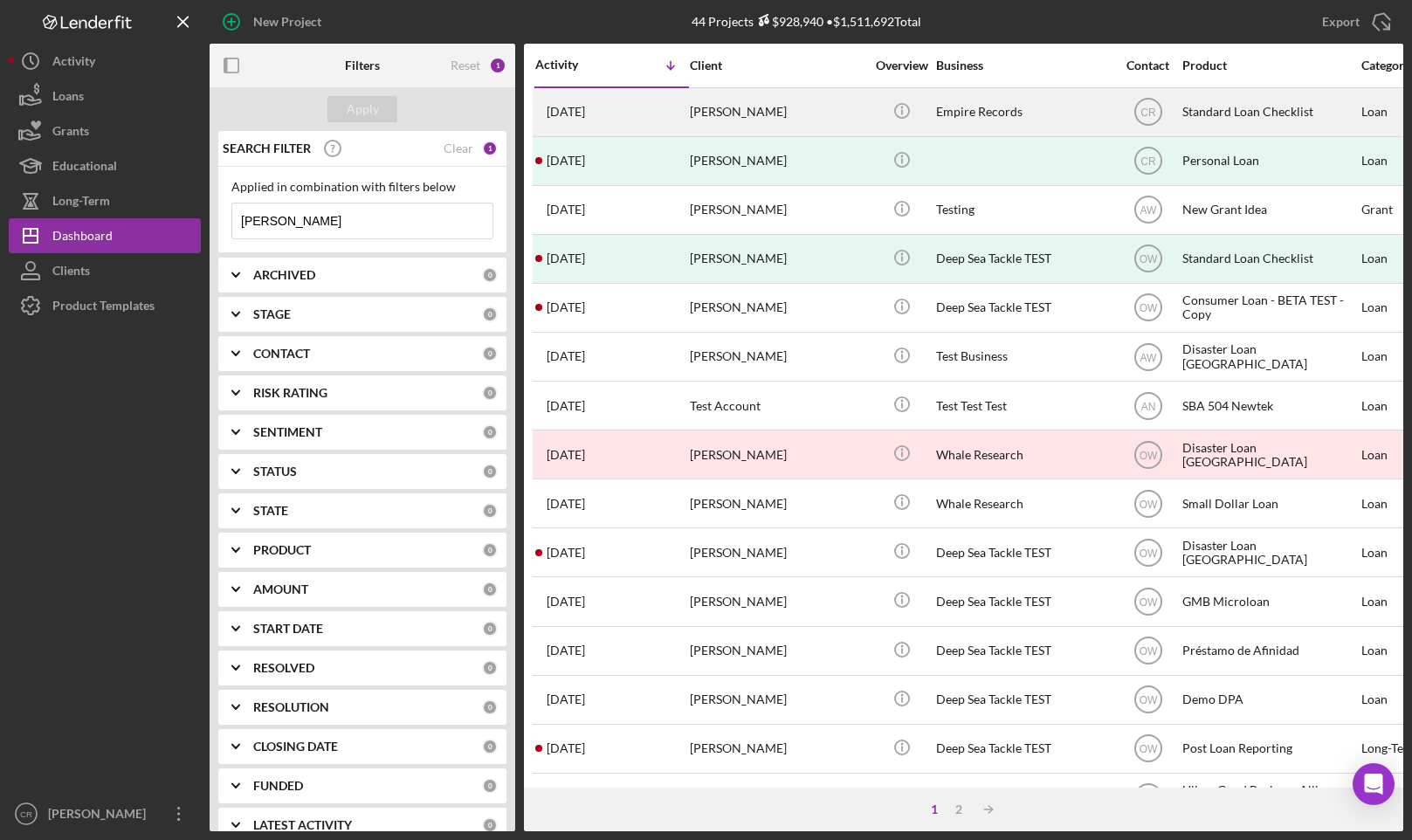
click at [742, 112] on div "Jake Test" at bounding box center [777, 112] width 175 height 46
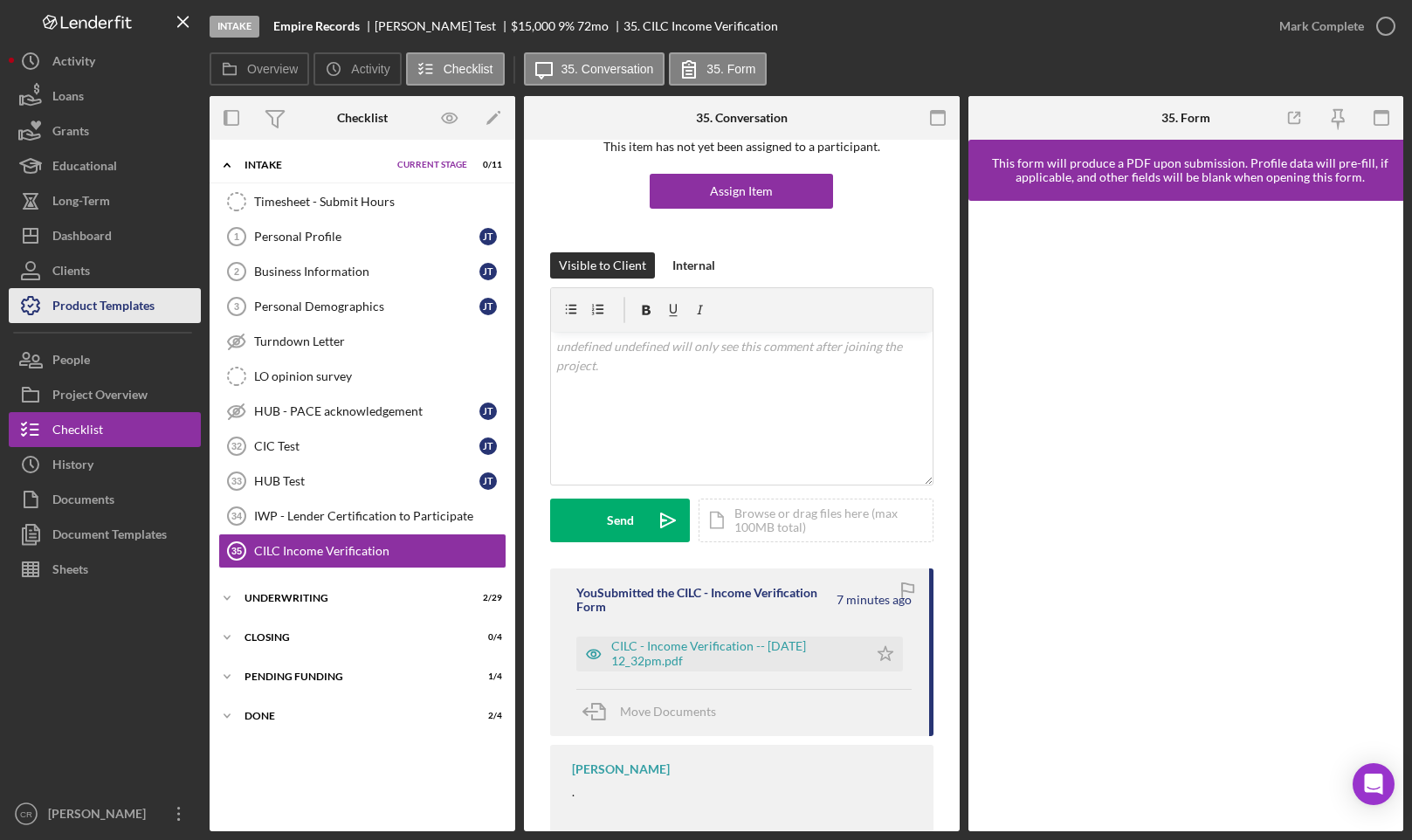
scroll to position [177, 0]
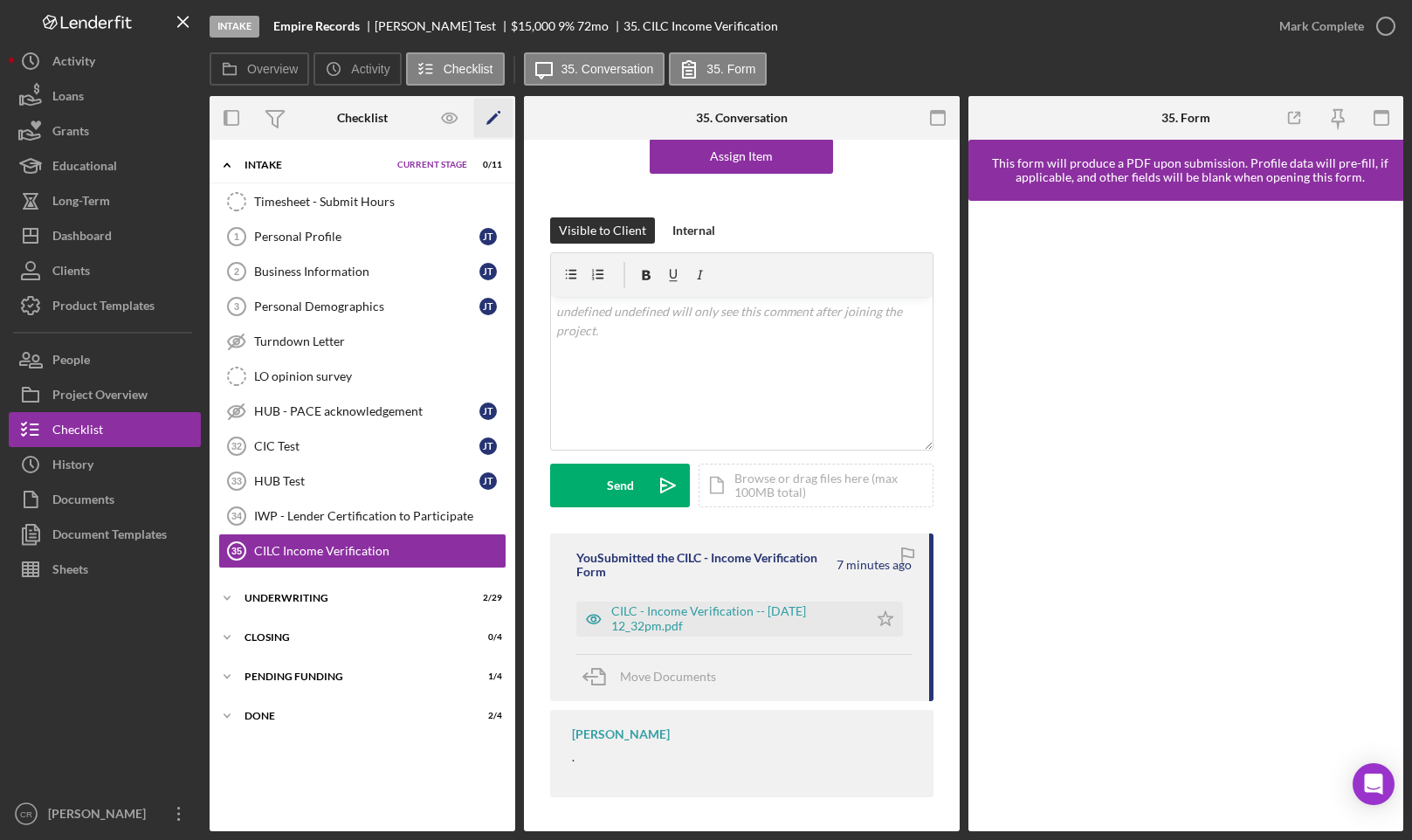
click at [499, 119] on icon "Icon/Edit" at bounding box center [494, 118] width 40 height 40
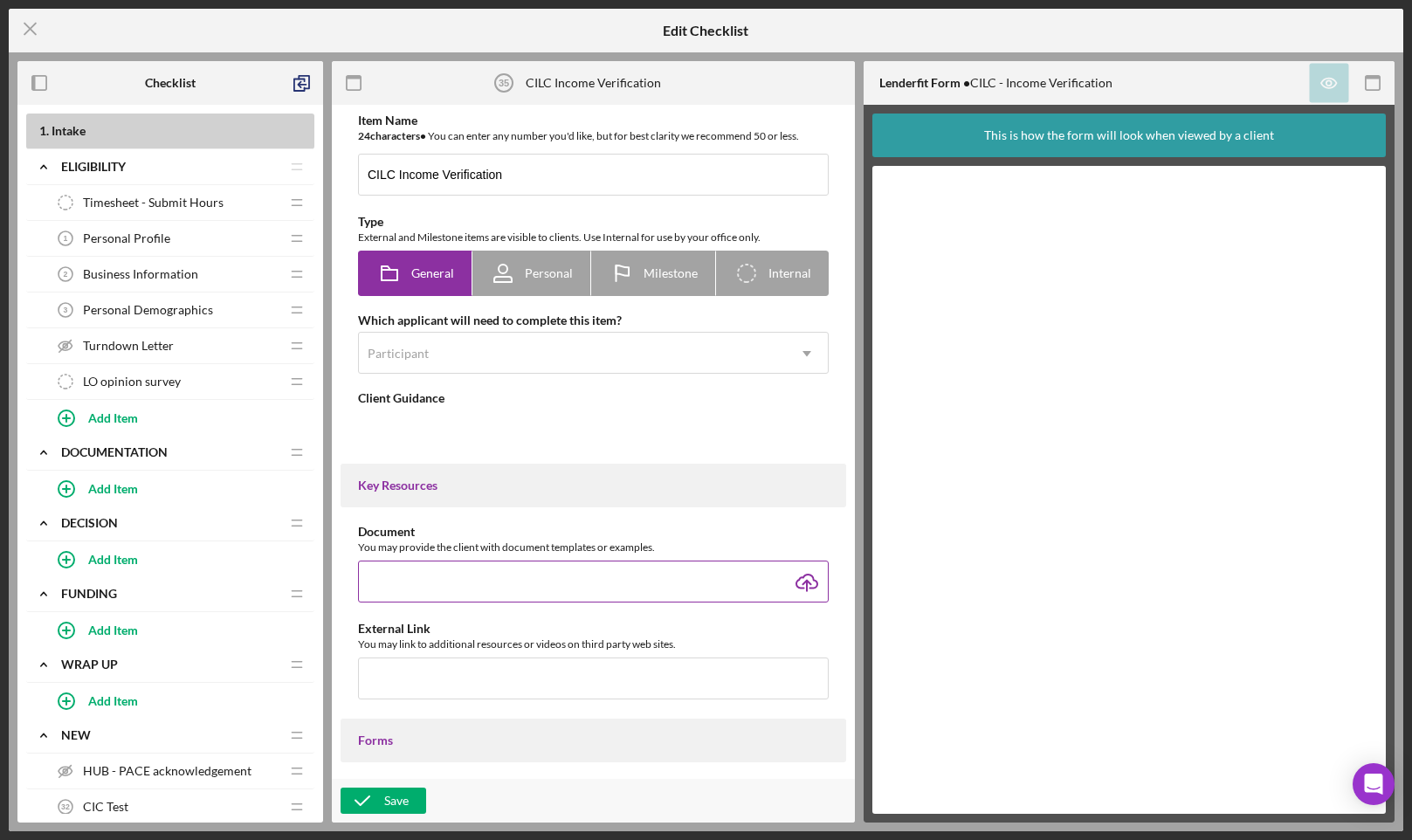
type textarea "<div>.</div>"
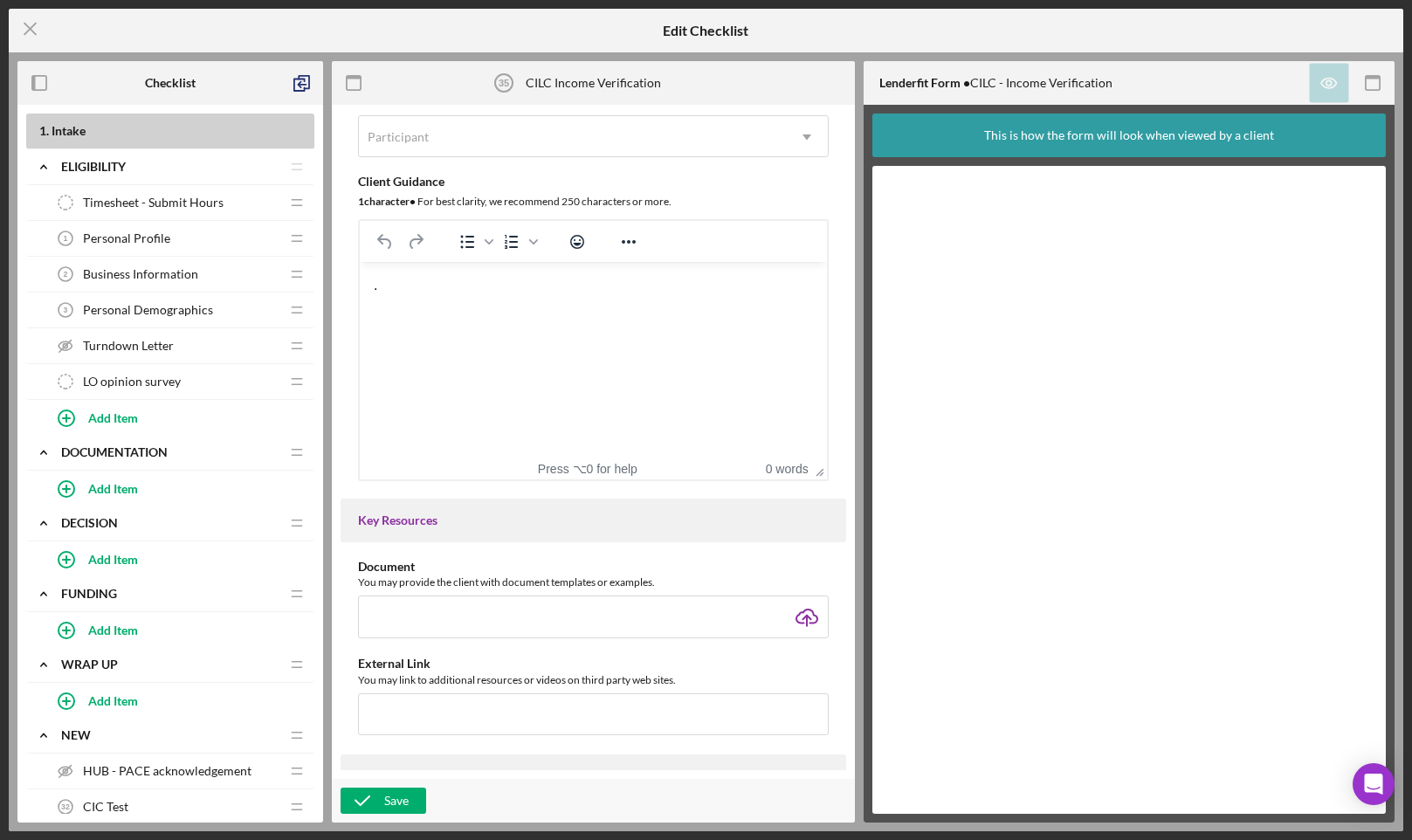
scroll to position [578, 0]
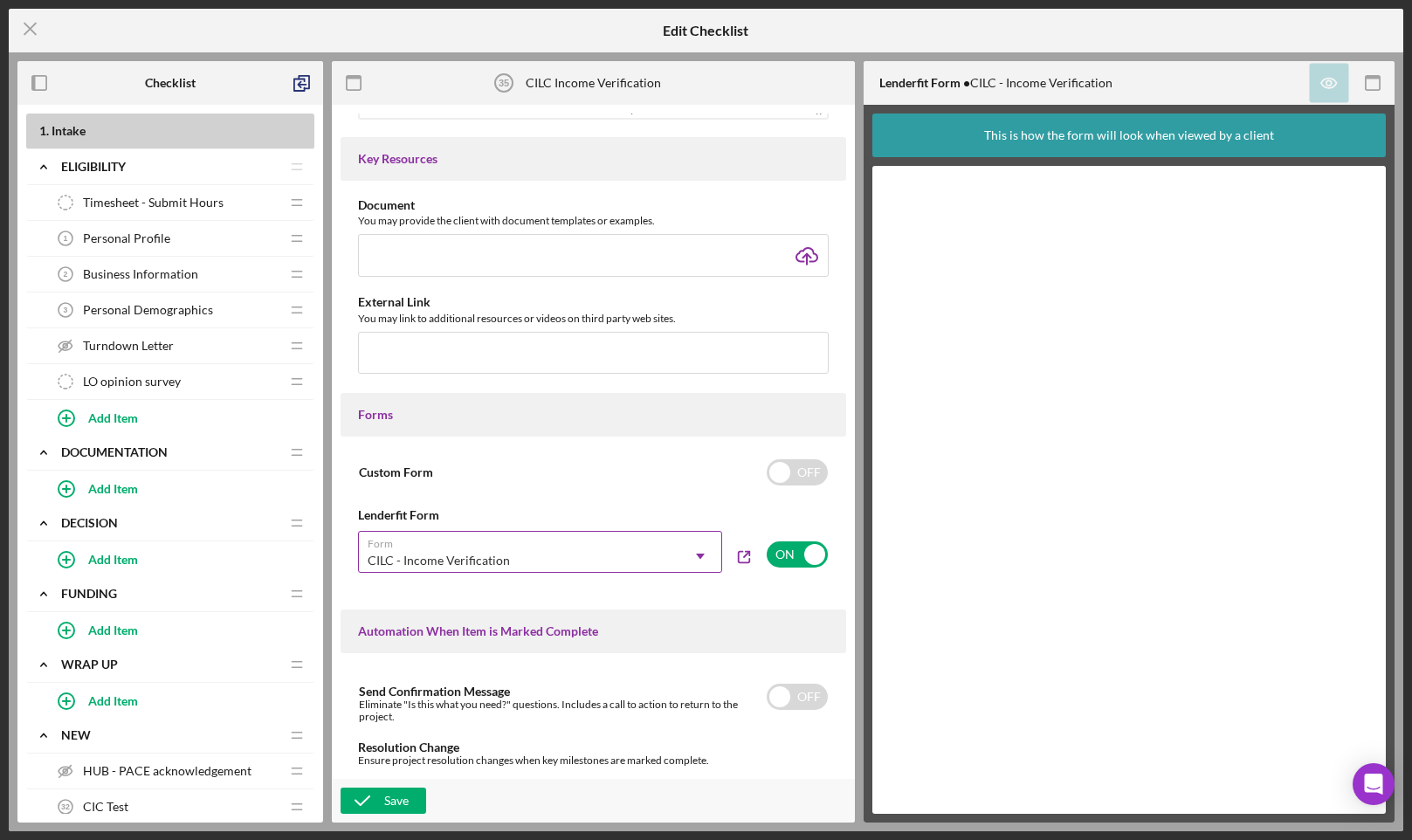
click at [651, 562] on div "CILC - Income Verification" at bounding box center [518, 561] width 321 height 40
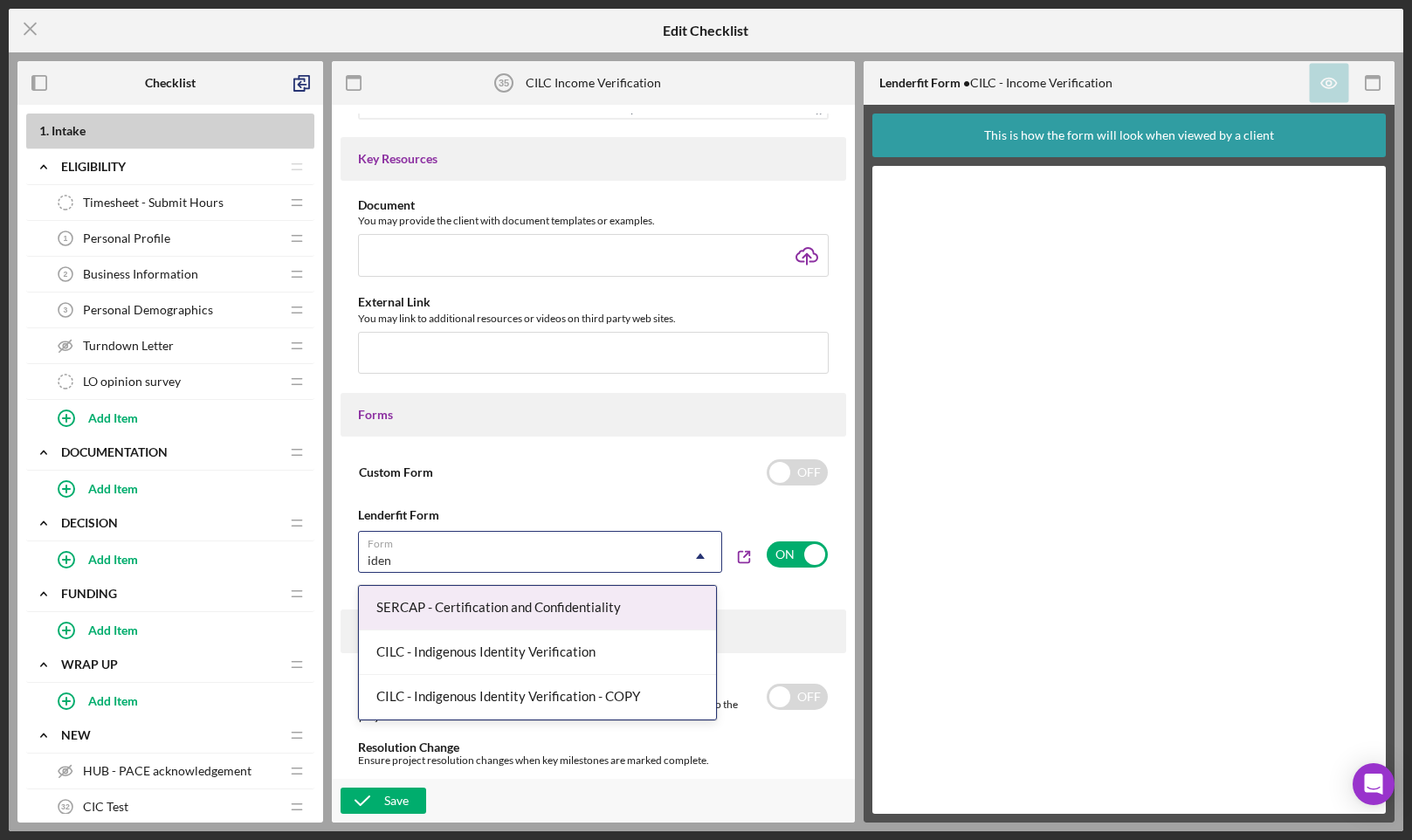
type input "ident"
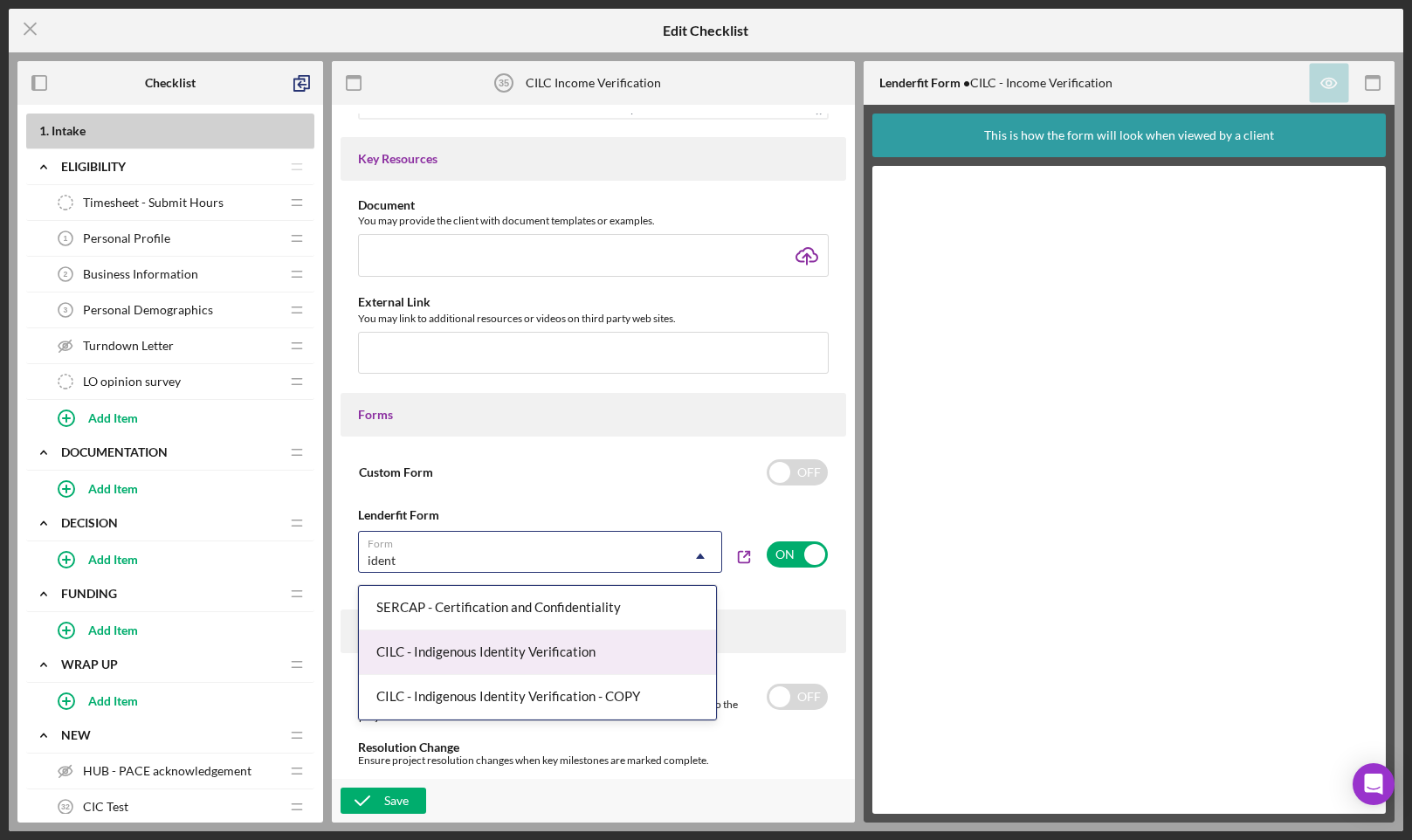
click at [643, 648] on div "CILC - Indigenous Identity Verification" at bounding box center [537, 653] width 357 height 44
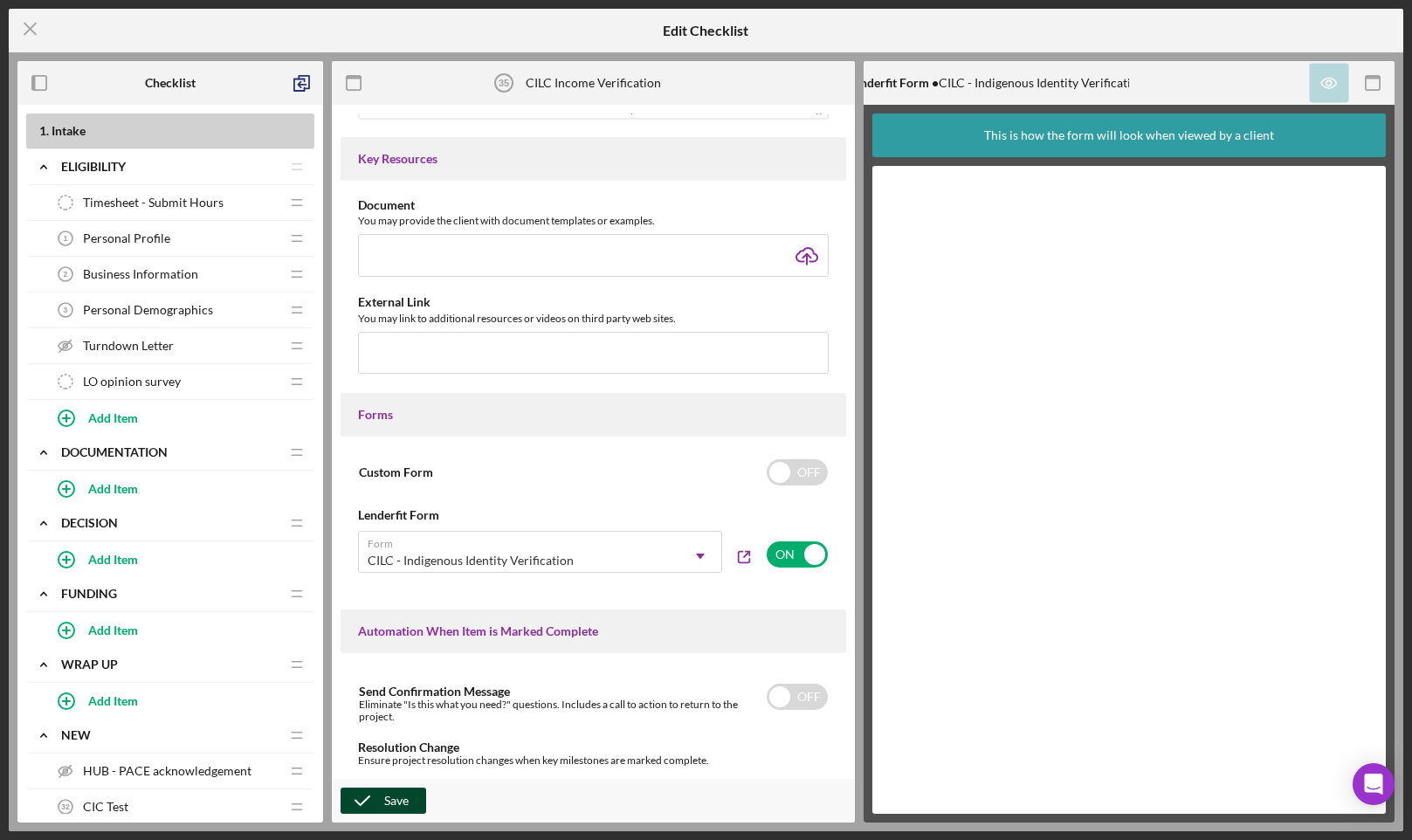
click at [388, 799] on div "Save" at bounding box center [396, 800] width 25 height 26
click at [39, 33] on icon "Icon/Menu Close" at bounding box center [29, 28] width 43 height 43
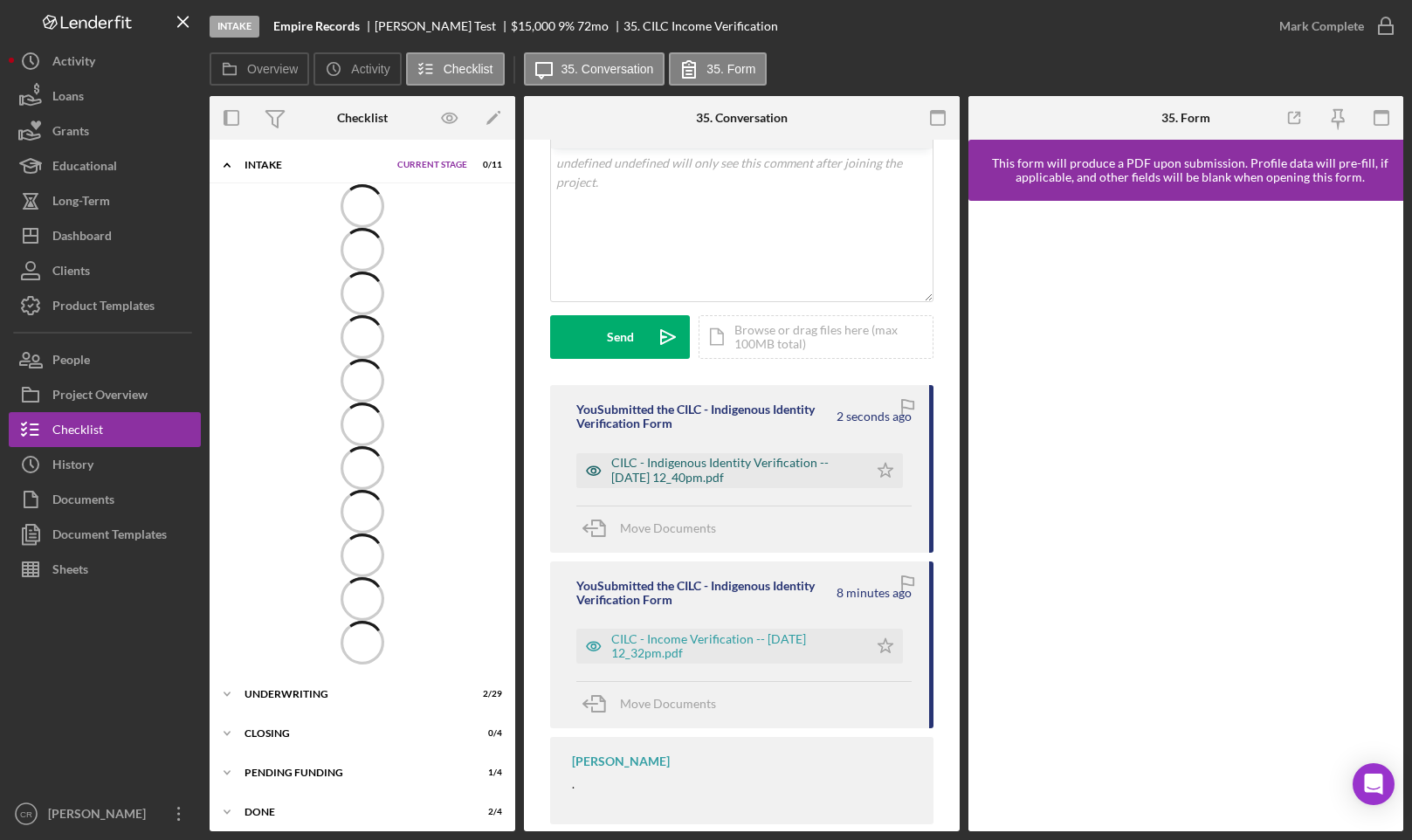
click at [703, 462] on div "CILC - Indigenous Identity Verification -- [DATE] 12_40pm.pdf" at bounding box center [735, 470] width 248 height 28
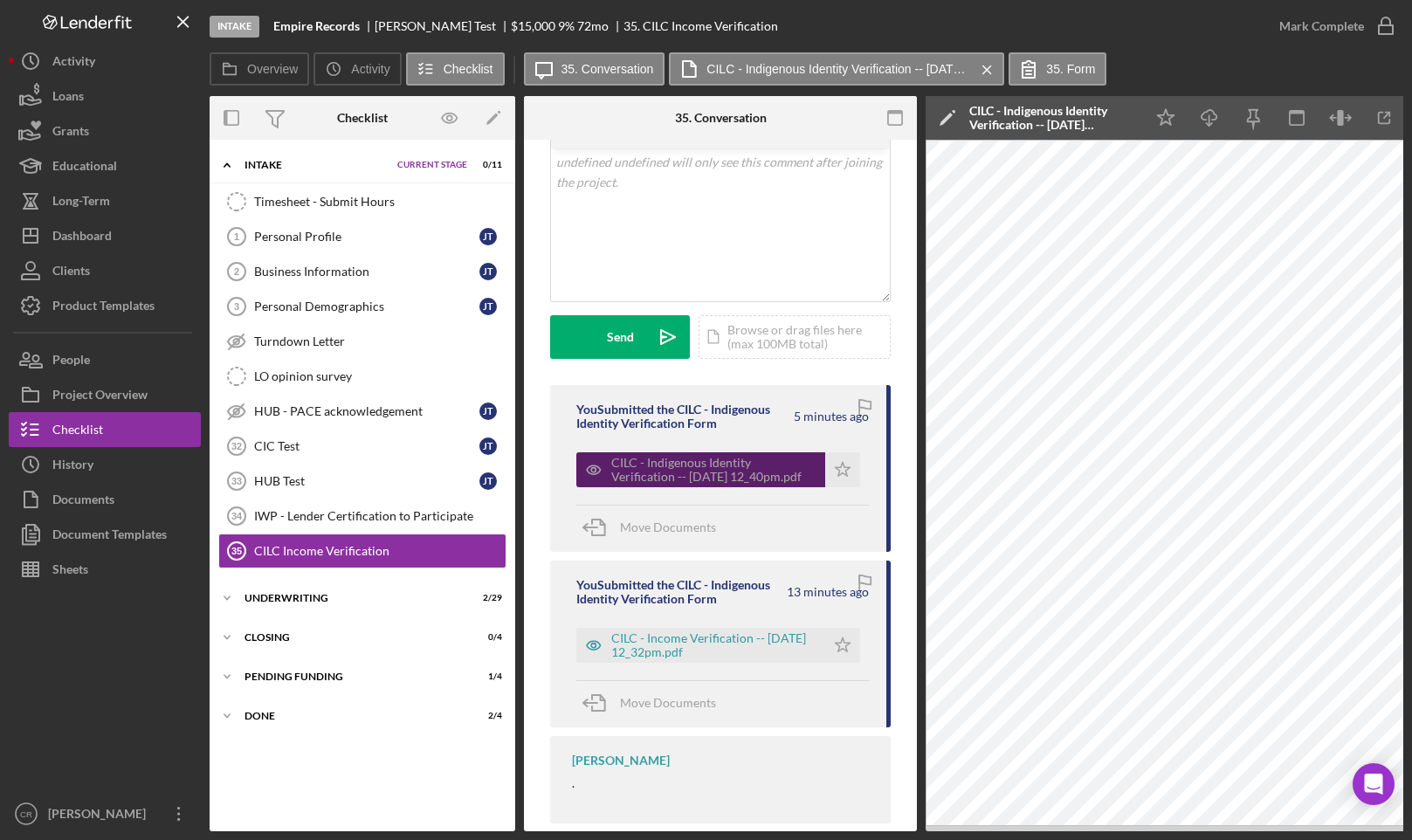
click at [671, 461] on div "CILC - Indigenous Identity Verification -- [DATE] 12_40pm.pdf" at bounding box center [713, 470] width 205 height 28
click at [734, 638] on div "CILC - Income Verification -- [DATE] 12_32pm.pdf" at bounding box center [713, 645] width 205 height 28
